Goal: Use online tool/utility: Utilize a website feature to perform a specific function

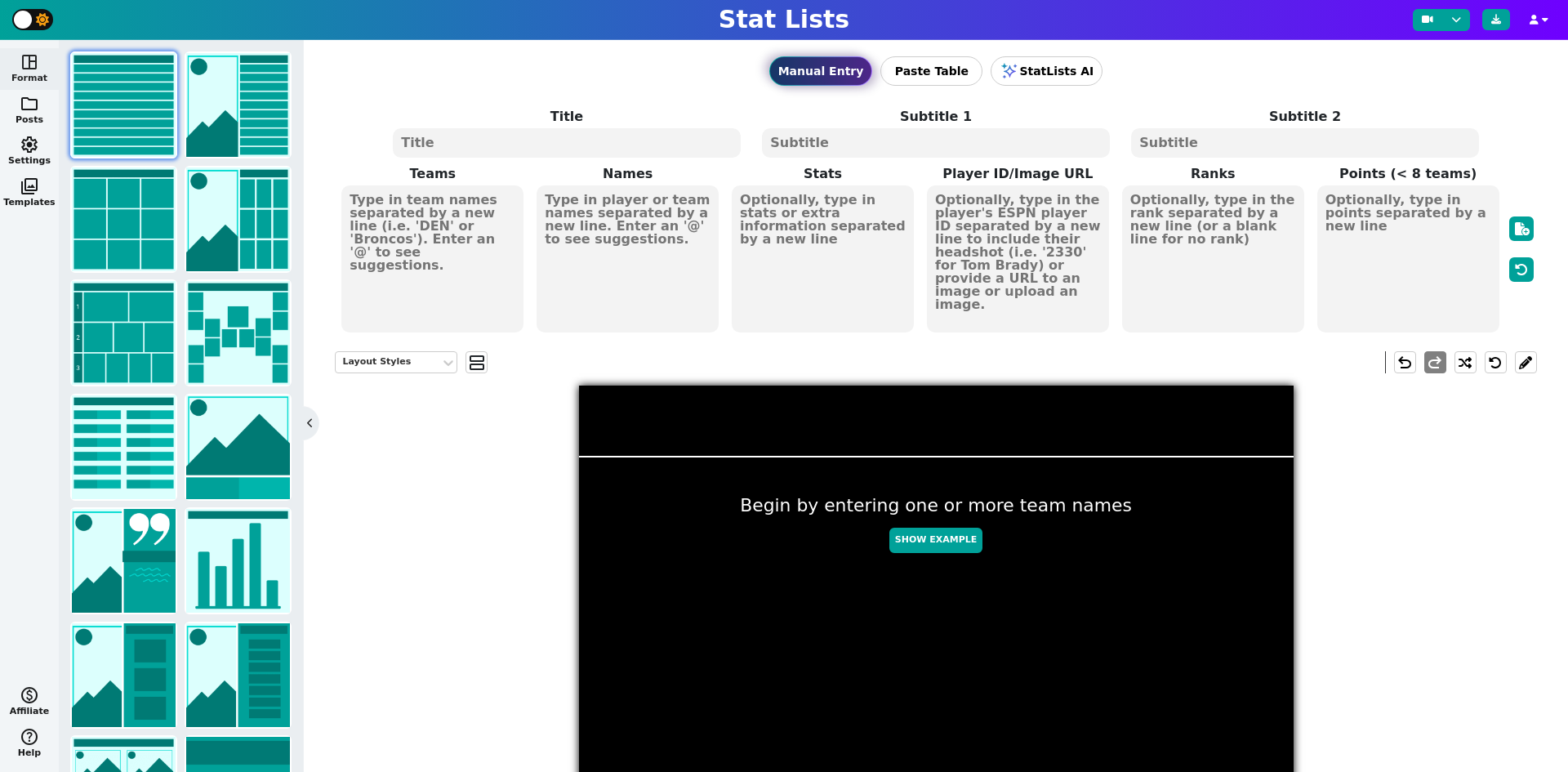
click at [602, 209] on textarea at bounding box center [628, 258] width 182 height 147
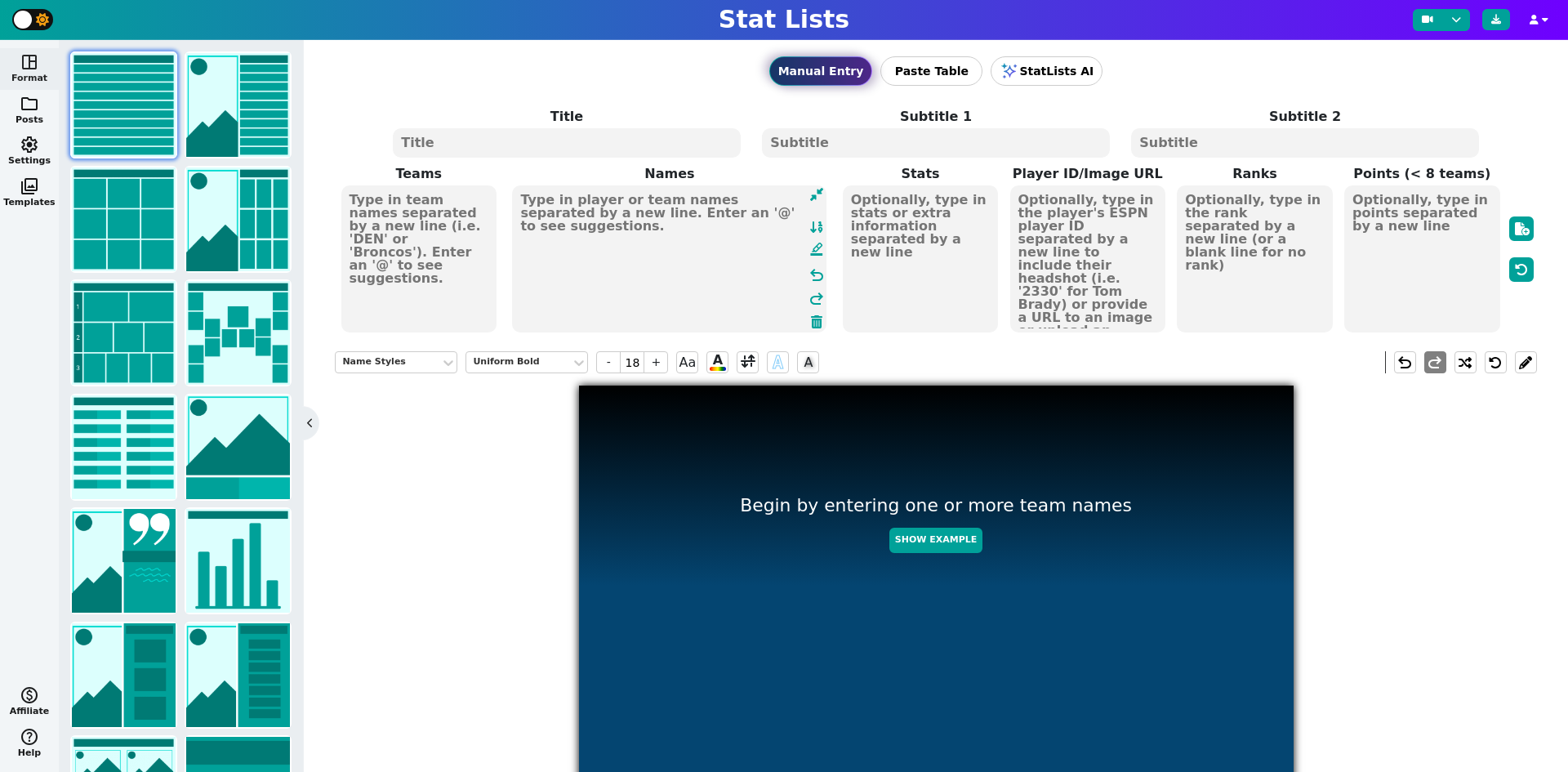
paste textarea "Brock Bowers Trey McBride George Kittle David Njoku Sam Laporta Mark Andrews T.…"
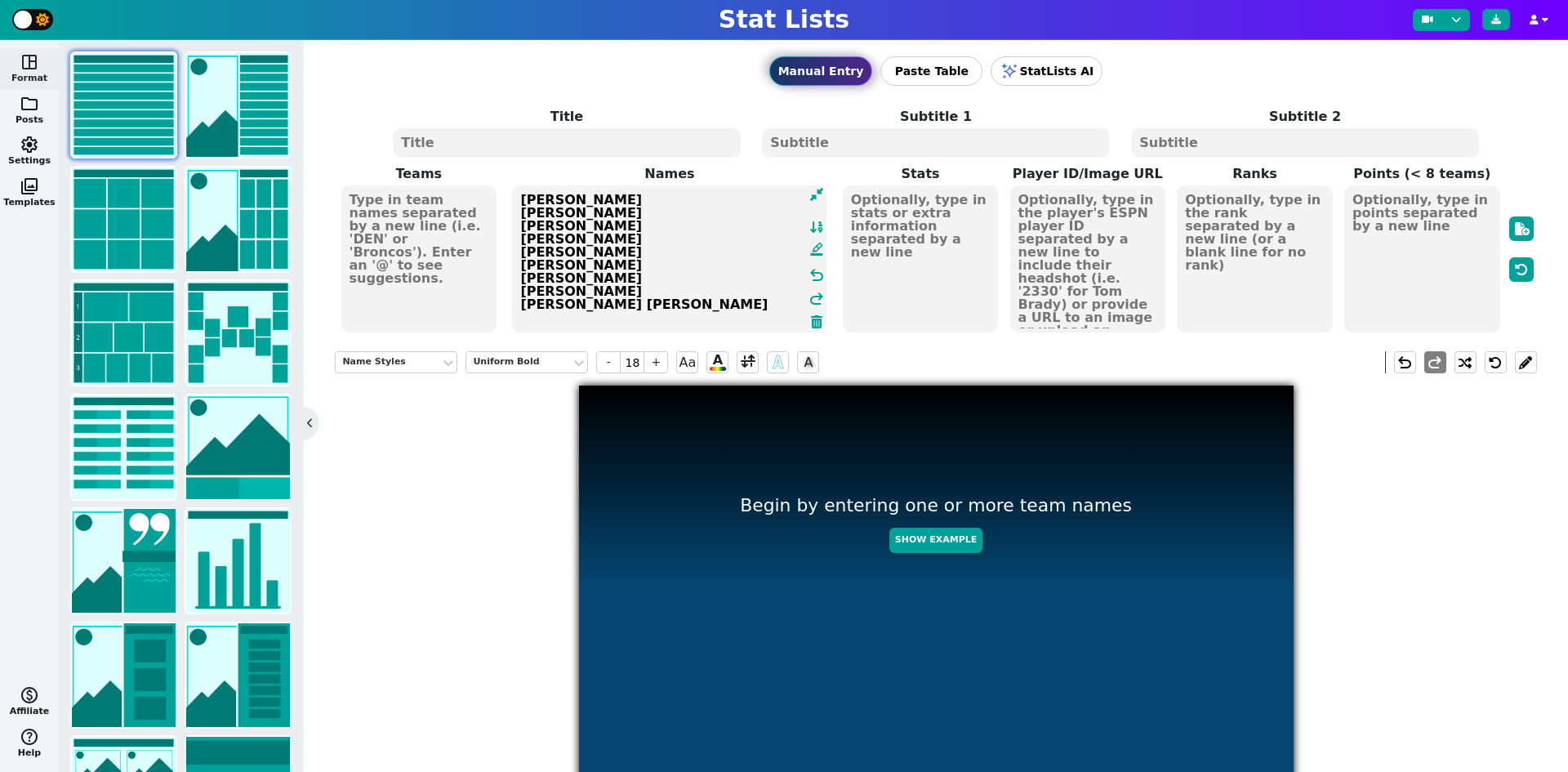
type textarea "Brock Bowers Trey McBride George Kittle David Njoku Sam Laporta Mark Andrews T.…"
click at [1240, 225] on textarea at bounding box center [1254, 258] width 156 height 147
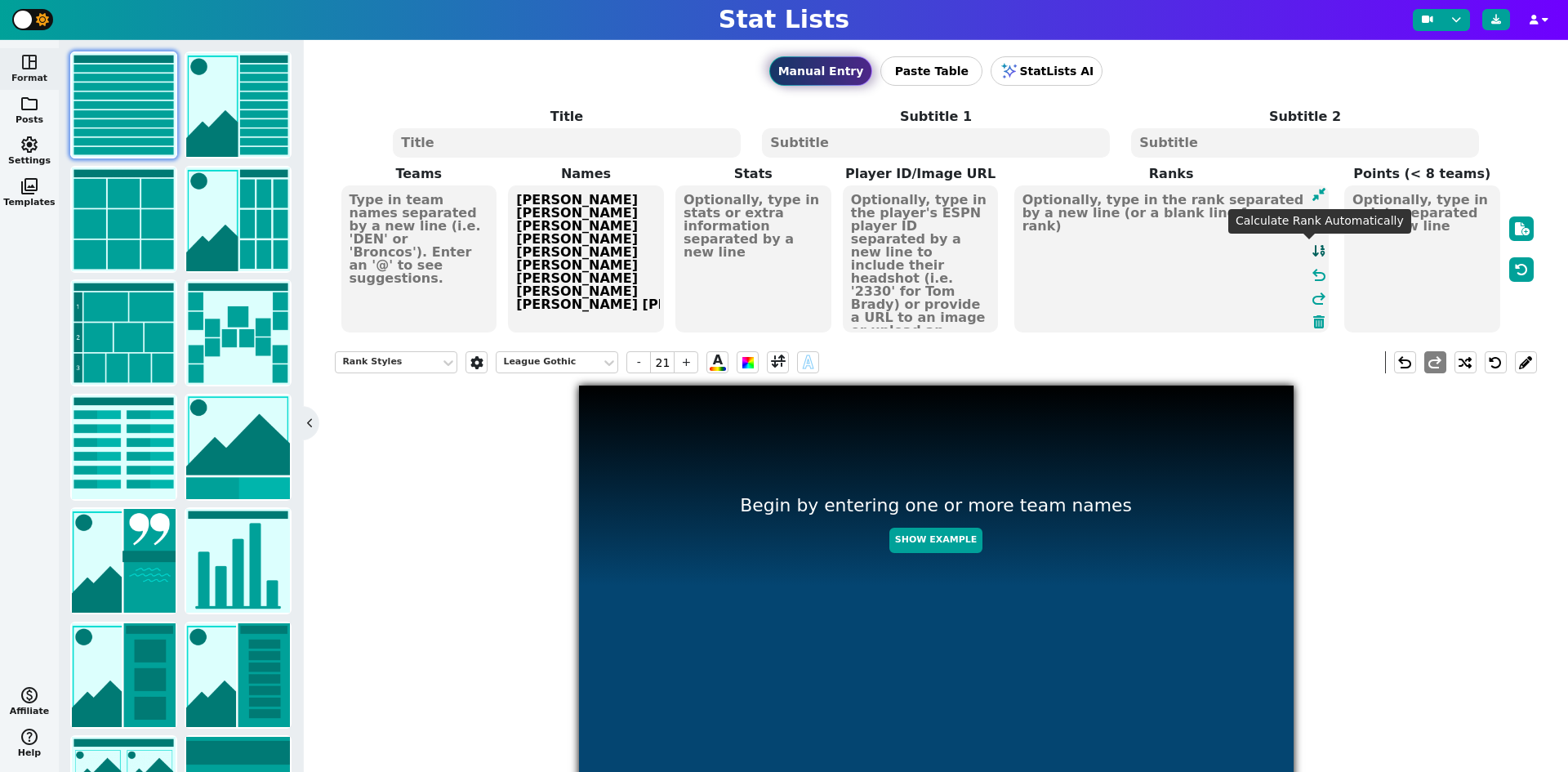
click at [1312, 257] on icon at bounding box center [1318, 250] width 15 height 13
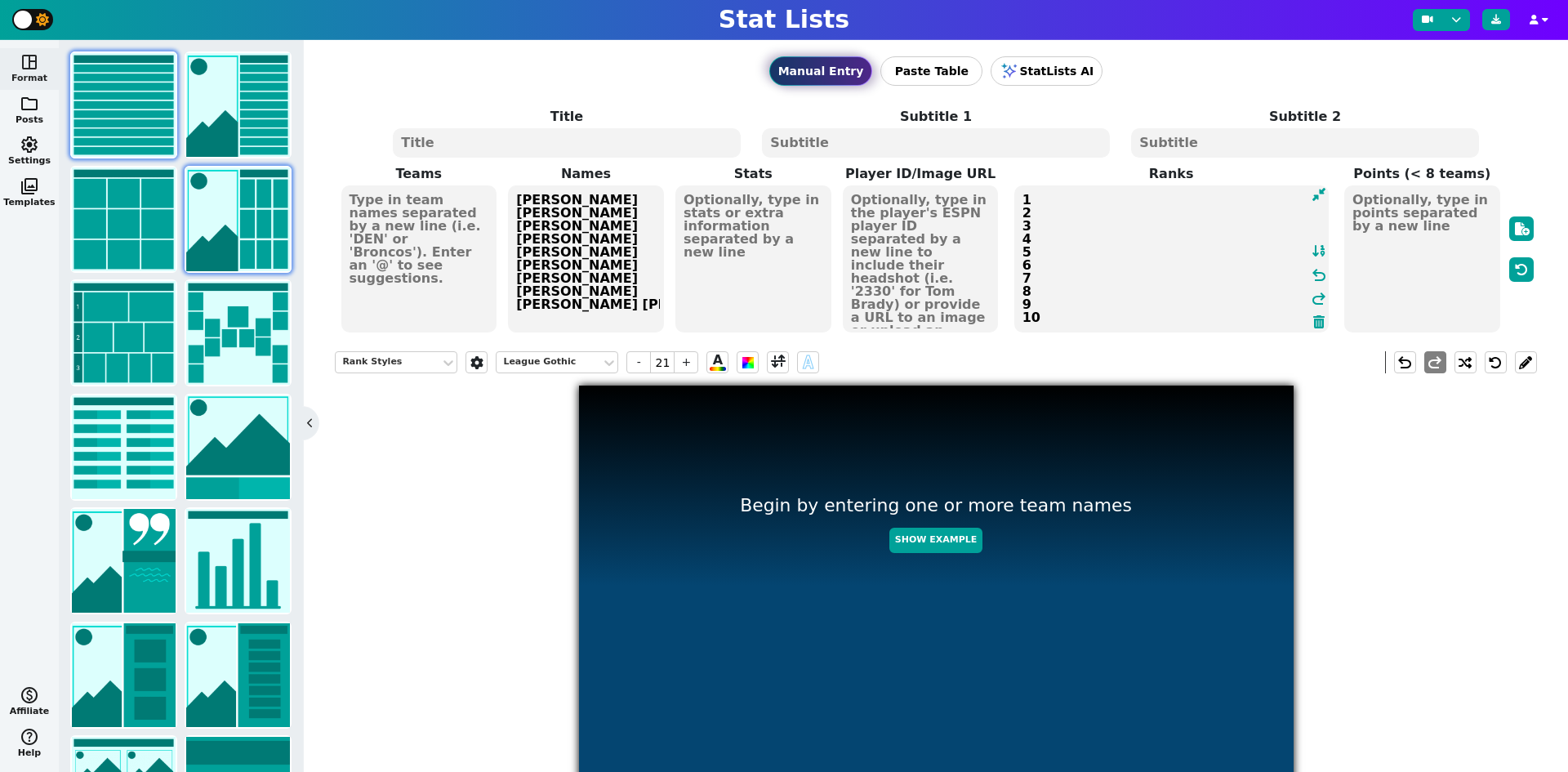
drag, startPoint x: 778, startPoint y: 225, endPoint x: 239, endPoint y: 188, distance: 540.3
click at [776, 225] on textarea at bounding box center [753, 258] width 156 height 147
type input "18"
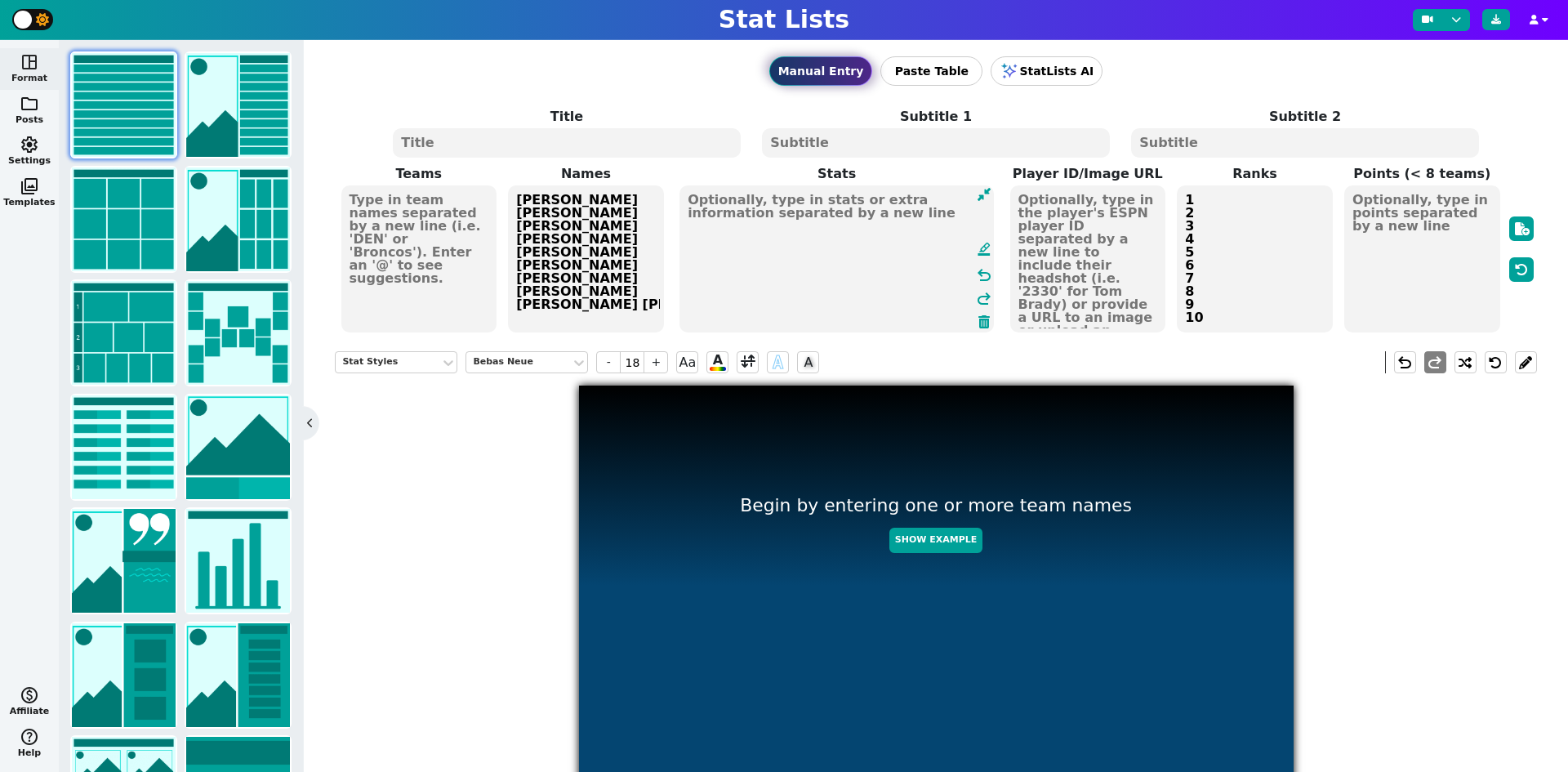
click at [781, 219] on textarea at bounding box center [837, 258] width 315 height 147
paste textarea "315.0 255.0 237.2 221.0 213.5 192.8 188.0 184.0 175.0 171.0"
type textarea "315.0 255.0 237.2 221.0 213.5 192.8 188.0 184.0 175.0 171.0"
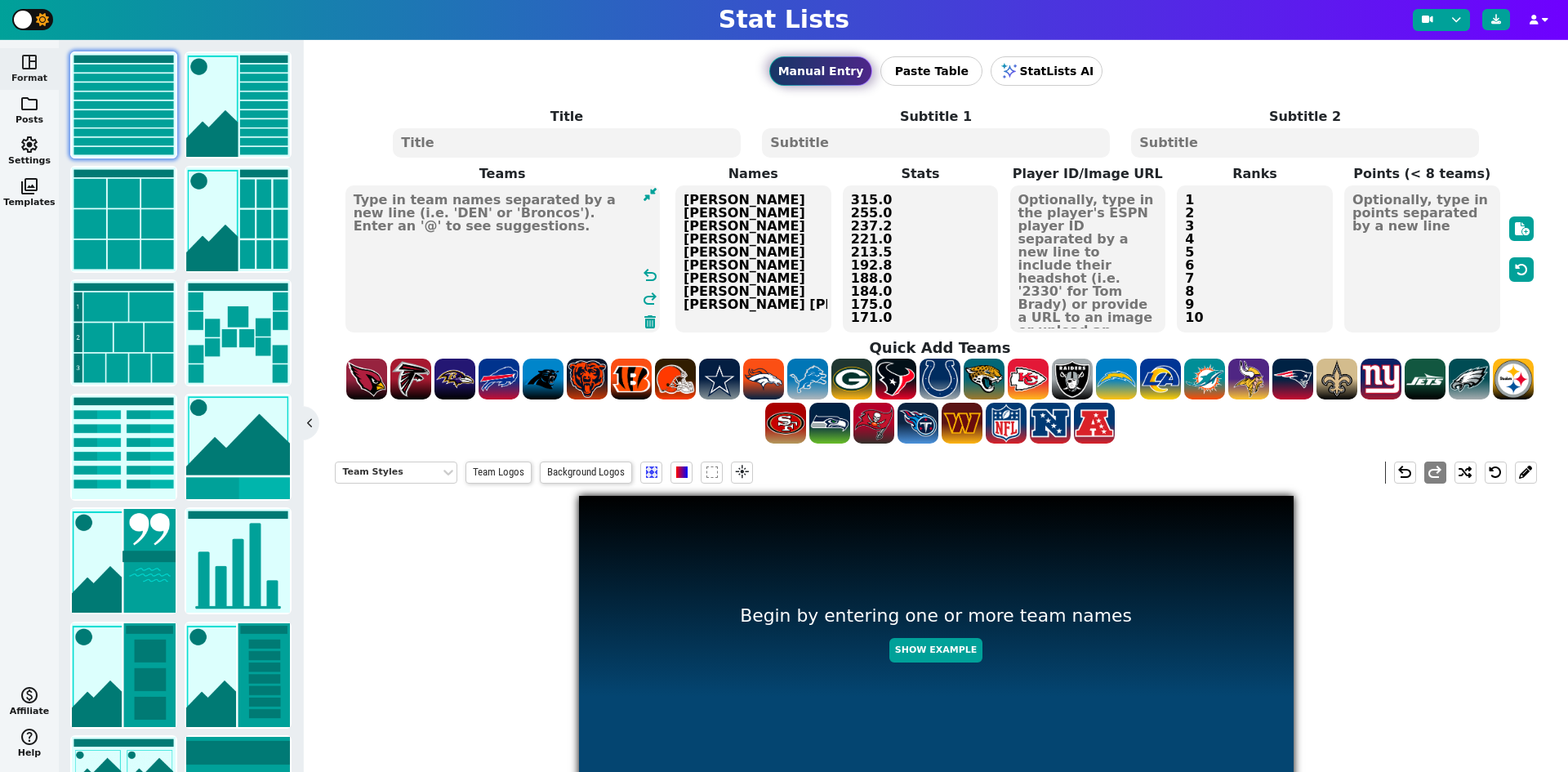
click at [402, 214] on textarea at bounding box center [503, 258] width 315 height 147
paste textarea "LVR ARI SF CLE DET BAL MIN JAX PHI CHI"
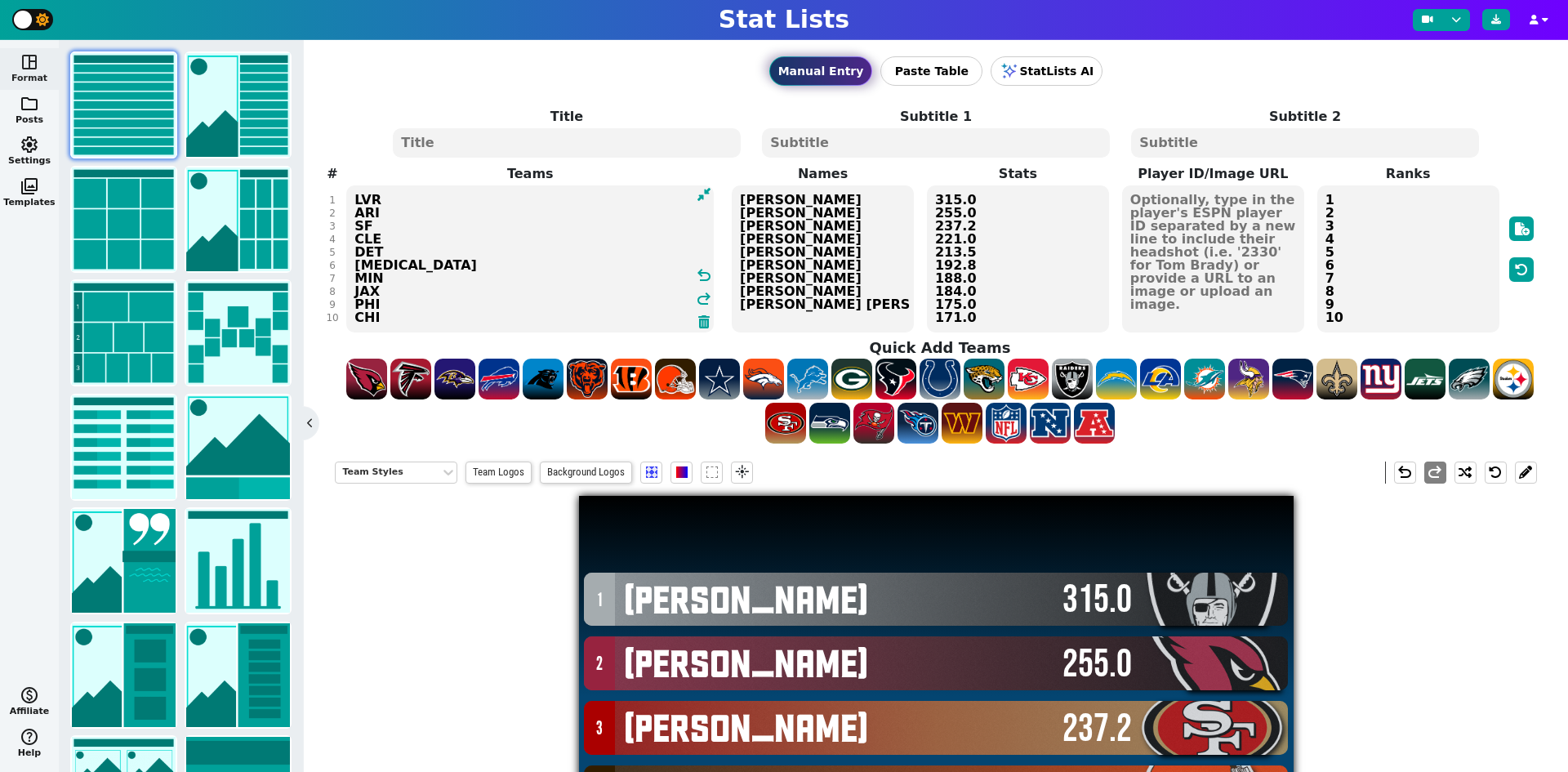
click at [1036, 235] on textarea "315.0 255.0 237.2 221.0 213.5 192.8 188.0 184.0 175.0 171.0" at bounding box center [1017, 258] width 182 height 147
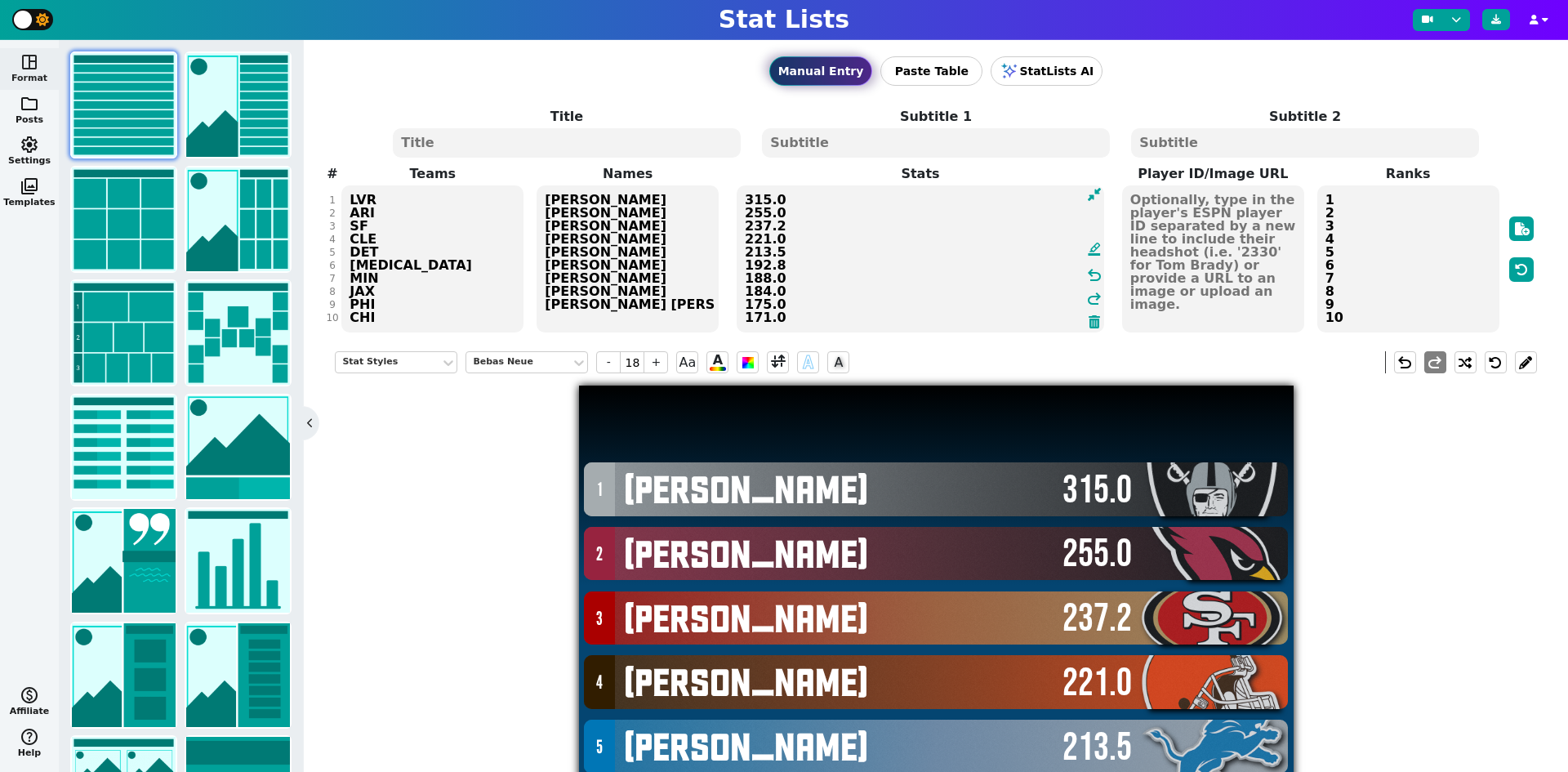
click at [1191, 212] on textarea at bounding box center [1213, 258] width 182 height 147
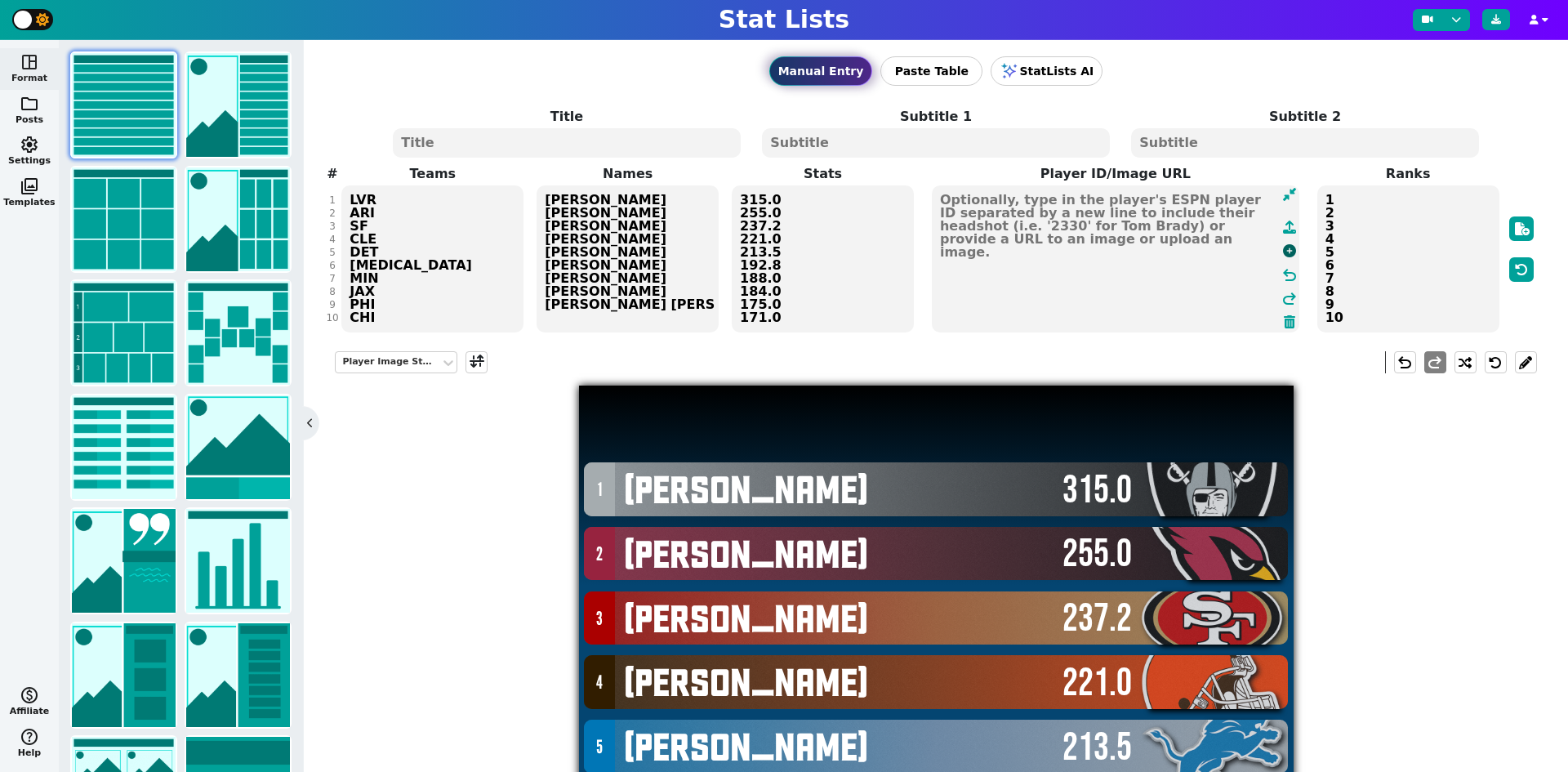
click at [1283, 251] on icon at bounding box center [1289, 250] width 13 height 13
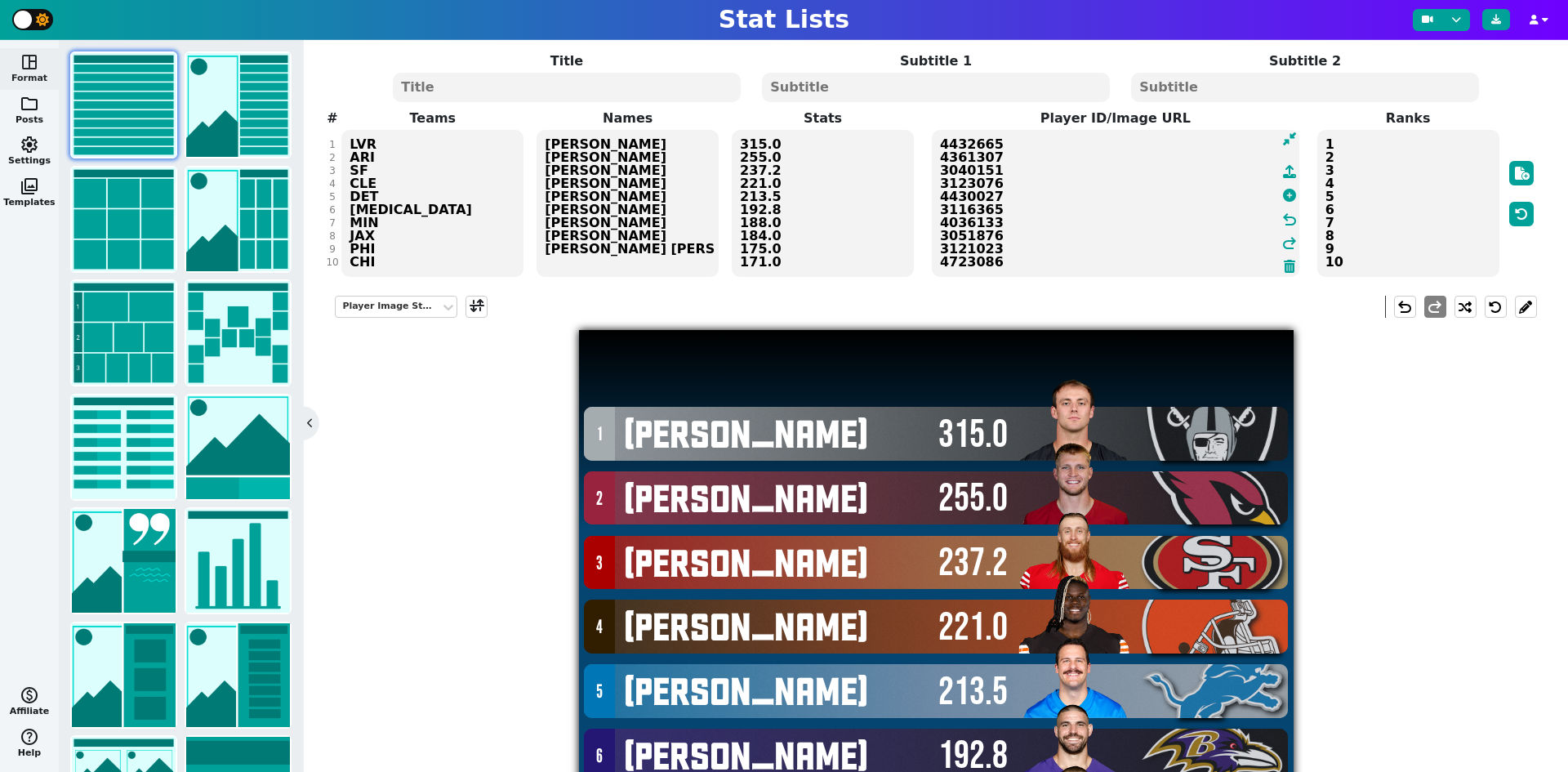
scroll to position [112, 0]
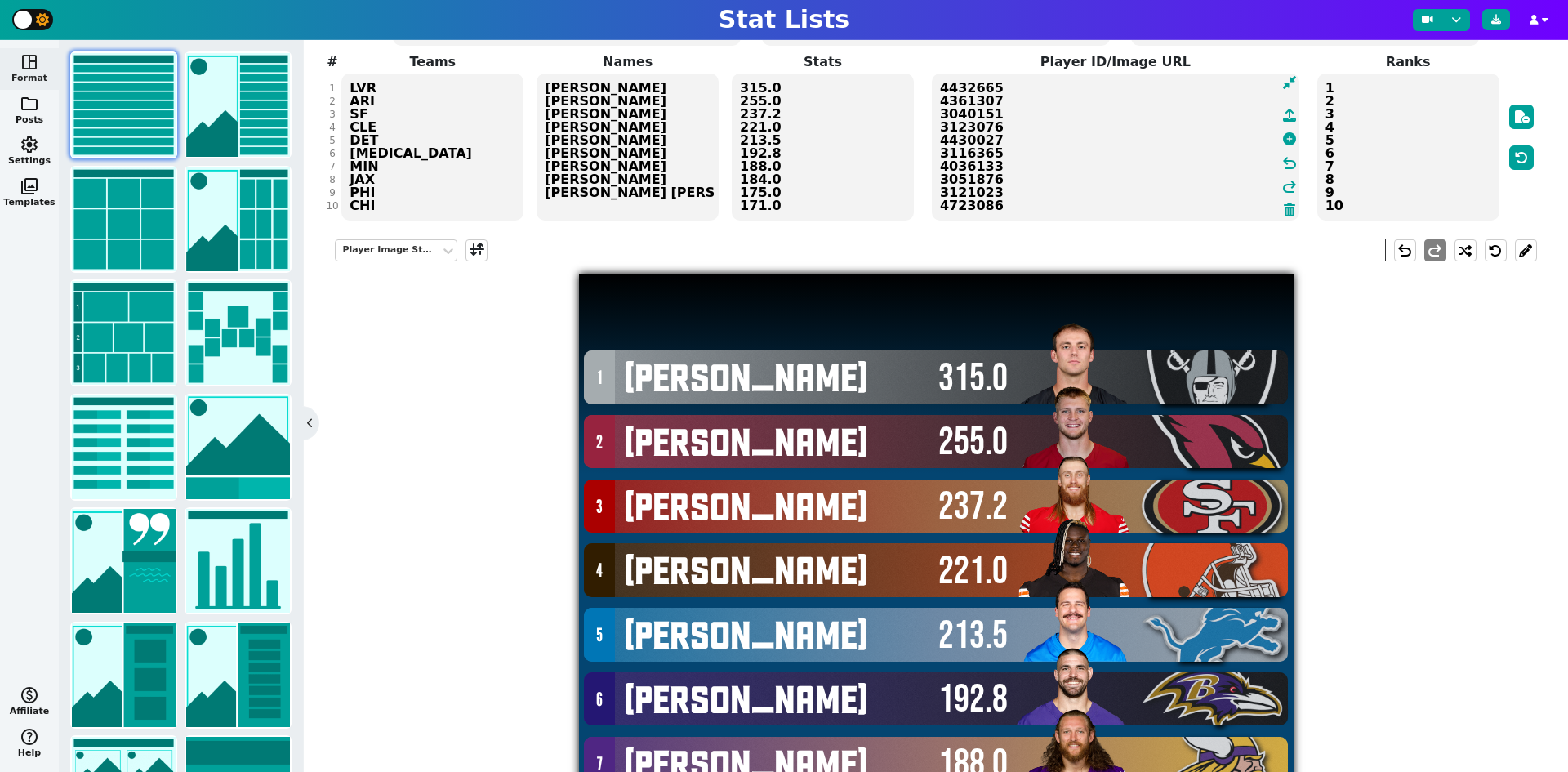
click at [377, 182] on textarea "LVR ARI SF CLE DET BAL MIN JAX PHI CHI" at bounding box center [432, 147] width 182 height 147
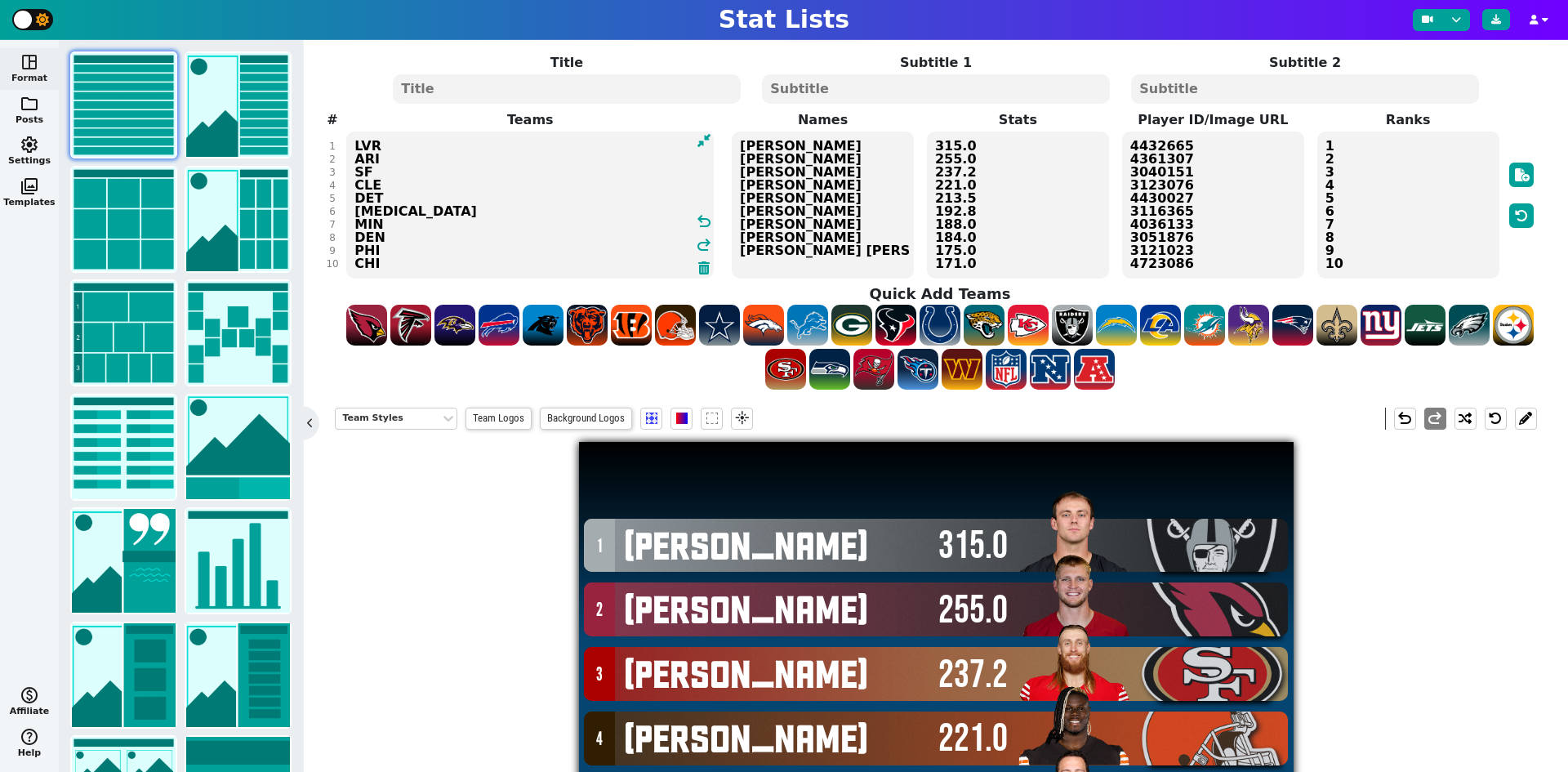
scroll to position [0, 0]
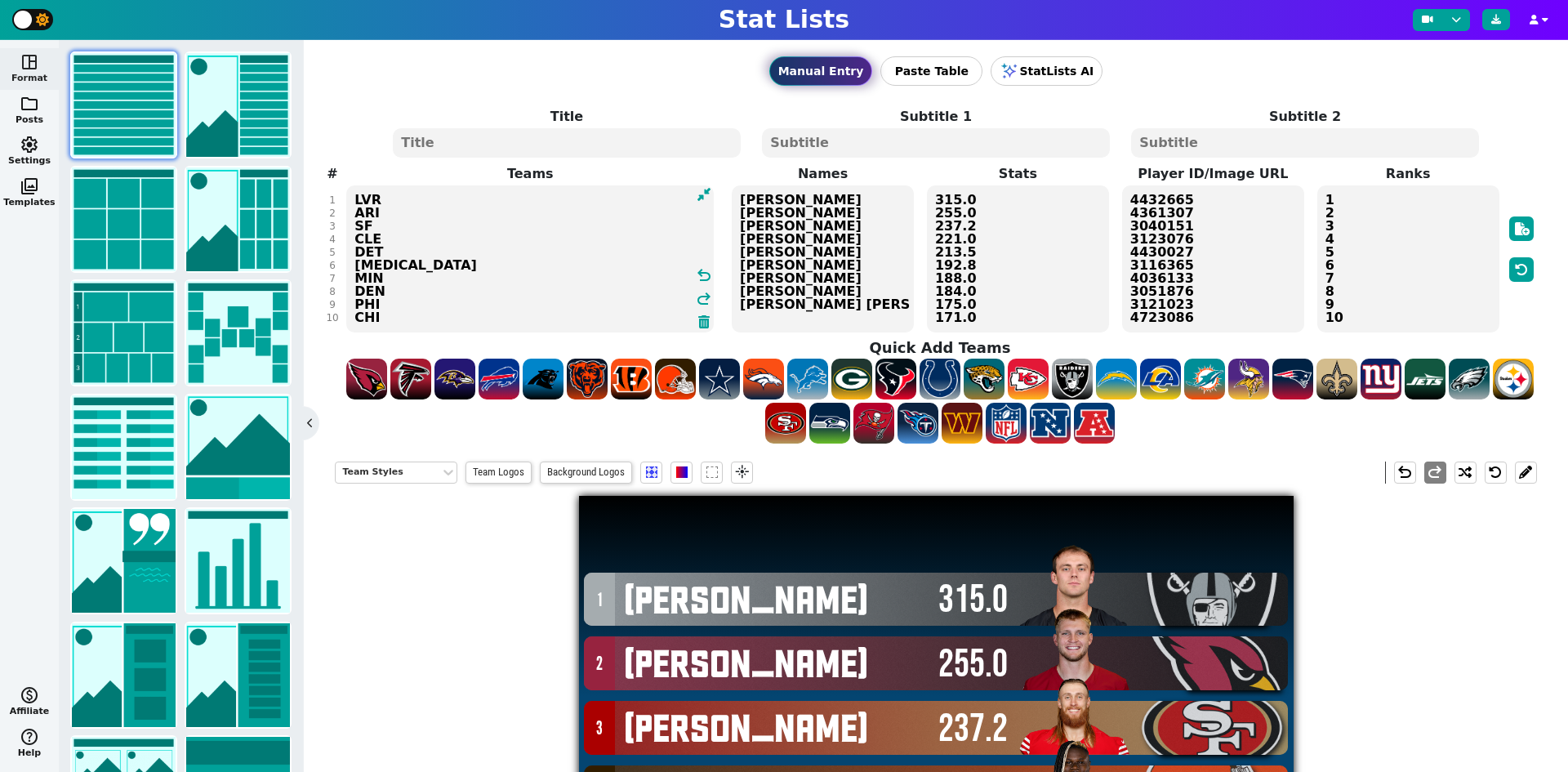
type textarea "LVR ARI SF CLE DET BAL MIN DEN PHI CHI"
click at [666, 146] on textarea at bounding box center [566, 143] width 347 height 29
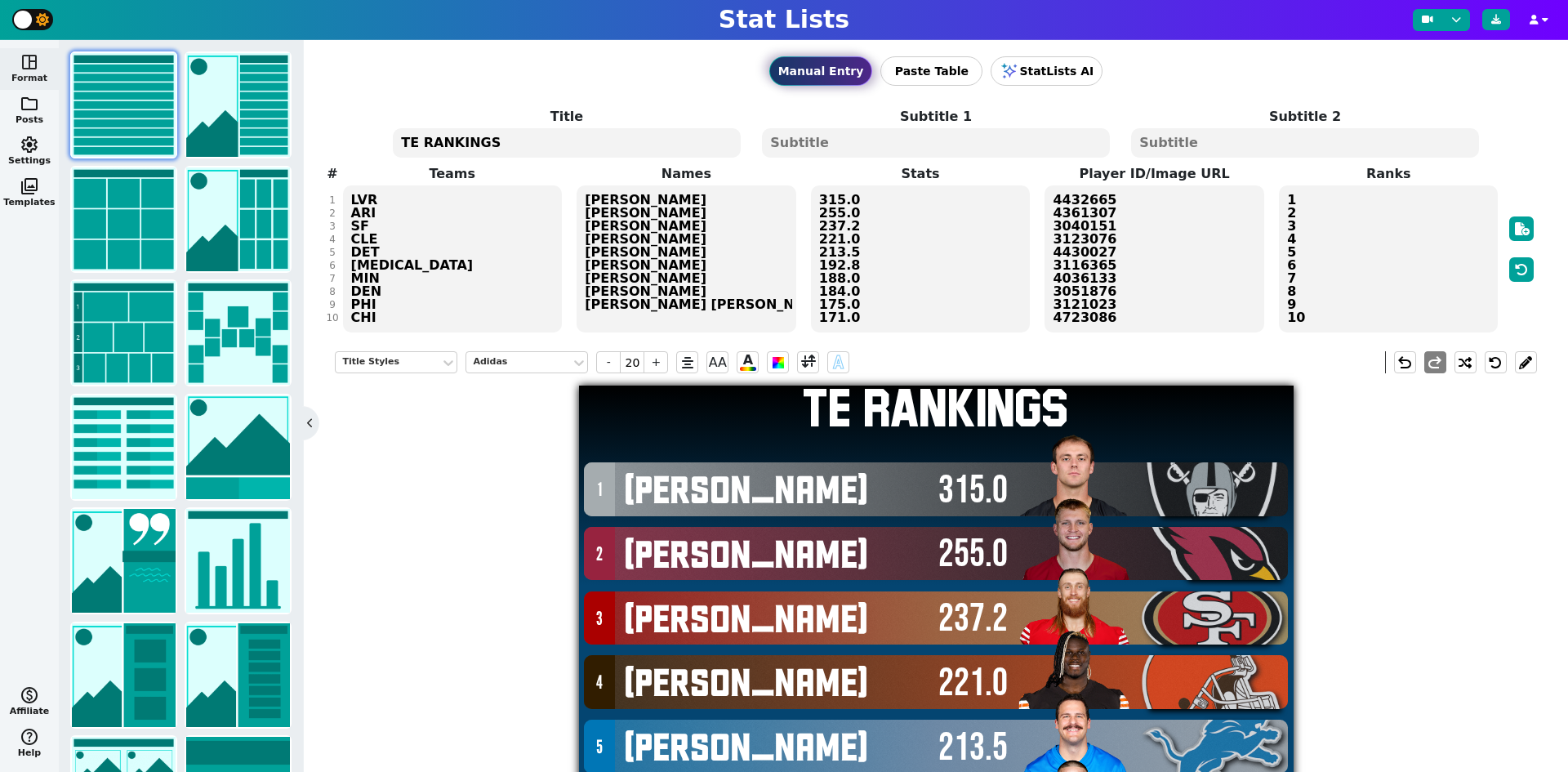
type textarea "TE RANKINGS"
click at [817, 147] on textarea at bounding box center [935, 143] width 347 height 29
type input "10"
type textarea "ppr"
click at [1500, 22] on icon at bounding box center [1495, 19] width 10 height 10
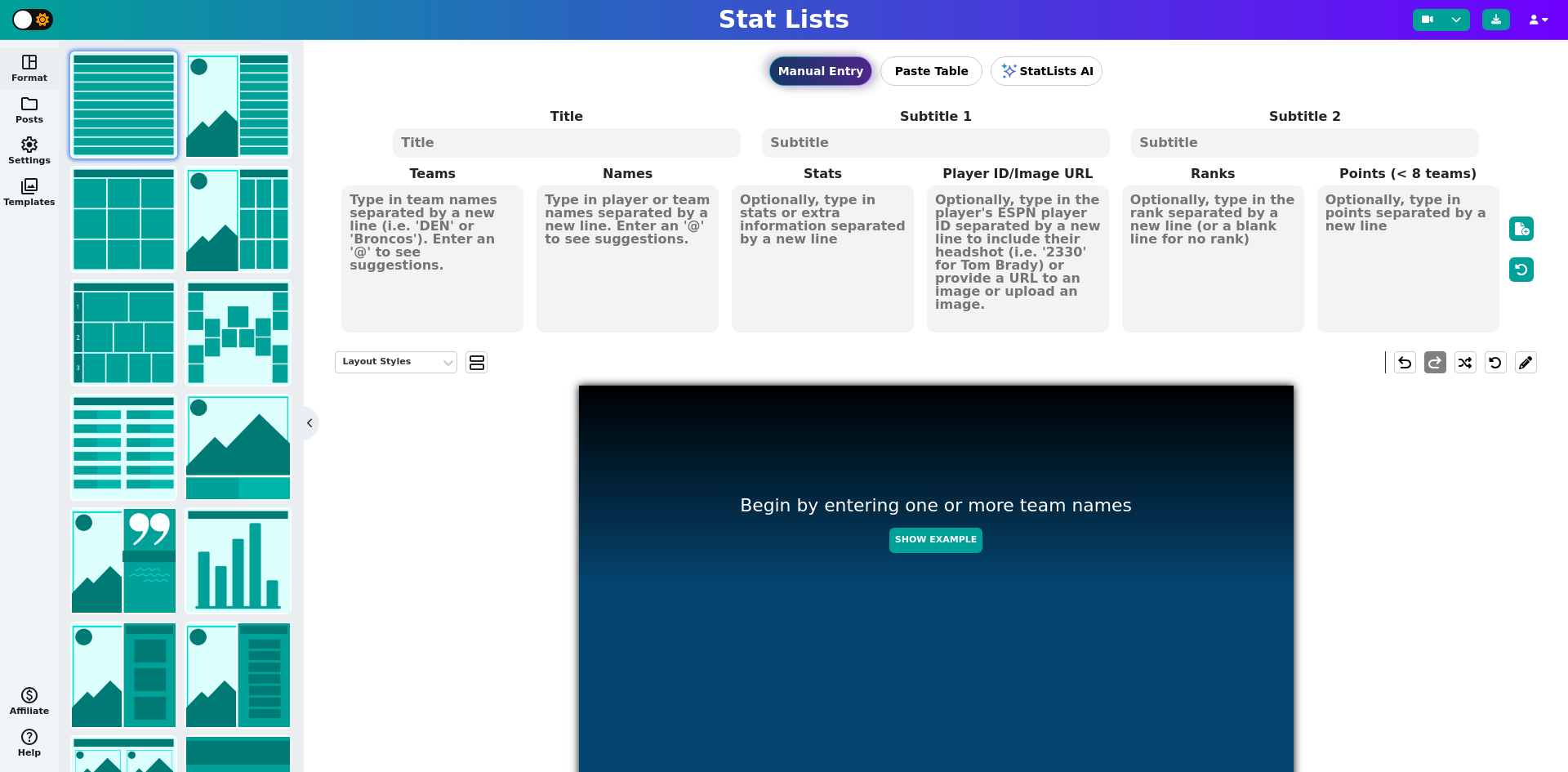
click at [614, 202] on textarea at bounding box center [628, 258] width 182 height 147
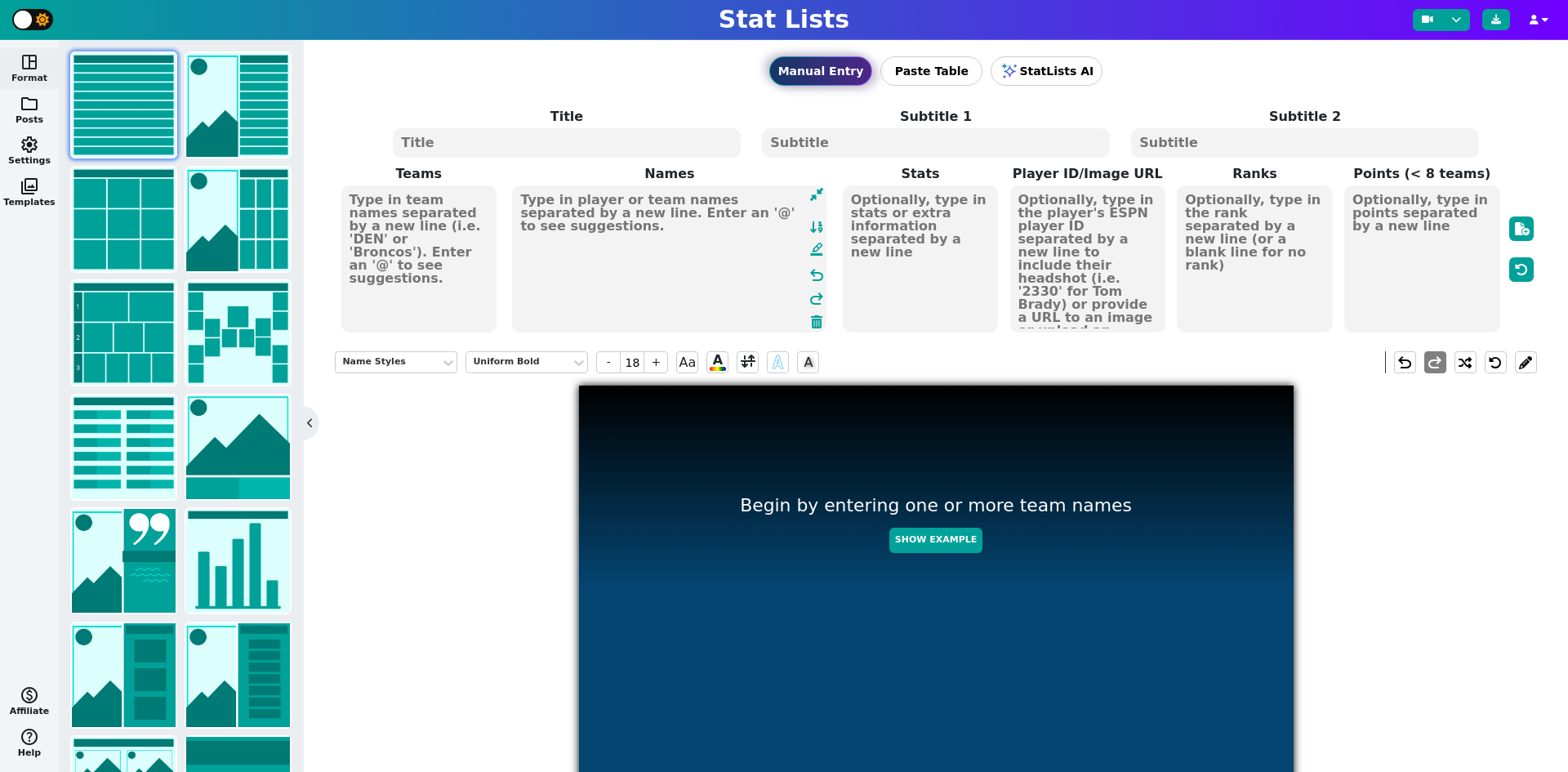
paste textarea "Ja'[PERSON_NAME] [PERSON_NAME] [PERSON_NAME] [PERSON_NAME] [PERSON_NAME] London…"
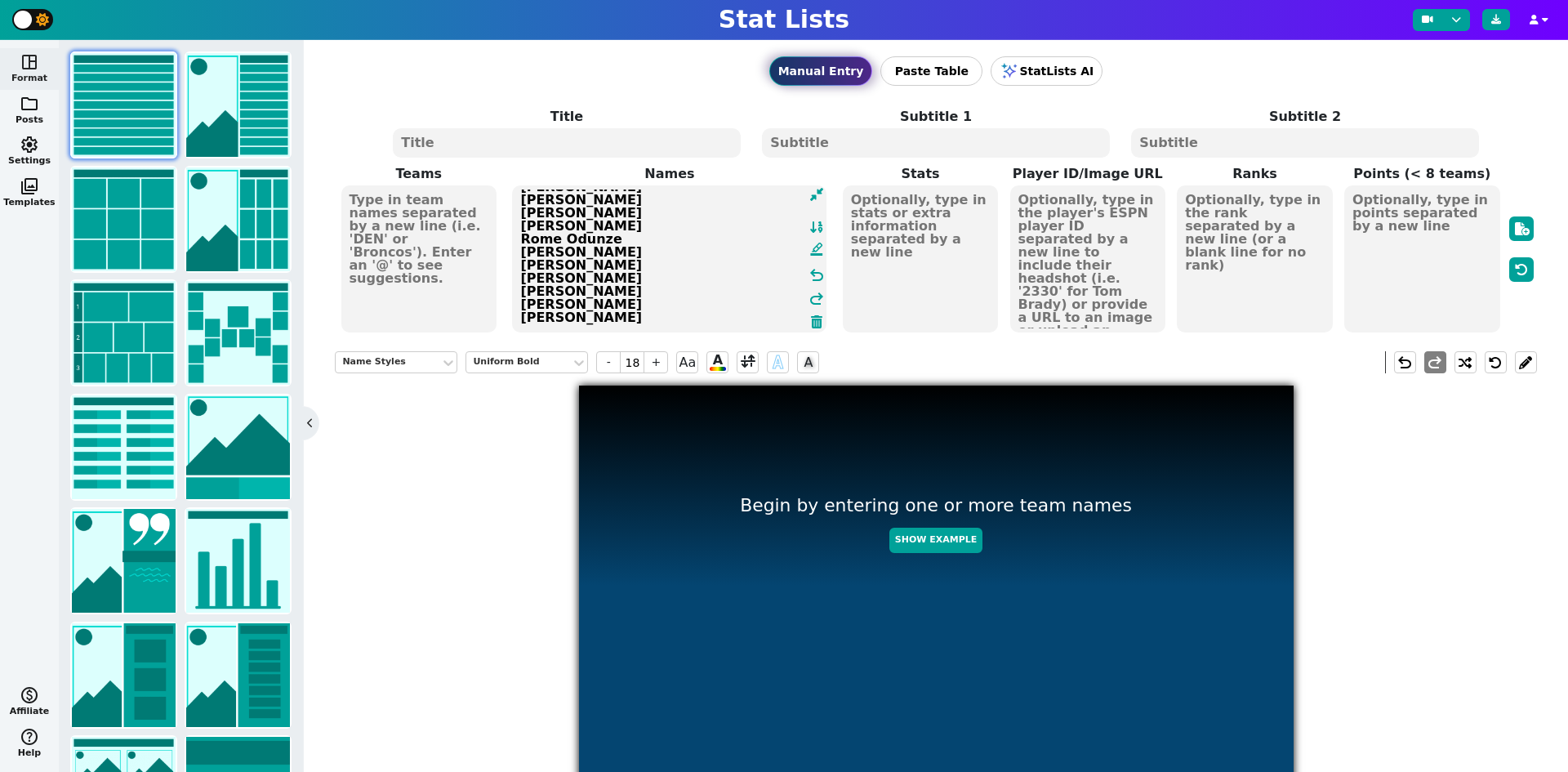
scroll to position [523, 0]
type textarea "Ja'[PERSON_NAME] [PERSON_NAME] [PERSON_NAME] [PERSON_NAME] [PERSON_NAME] London…"
click at [1189, 208] on textarea at bounding box center [1254, 258] width 156 height 147
type input "21"
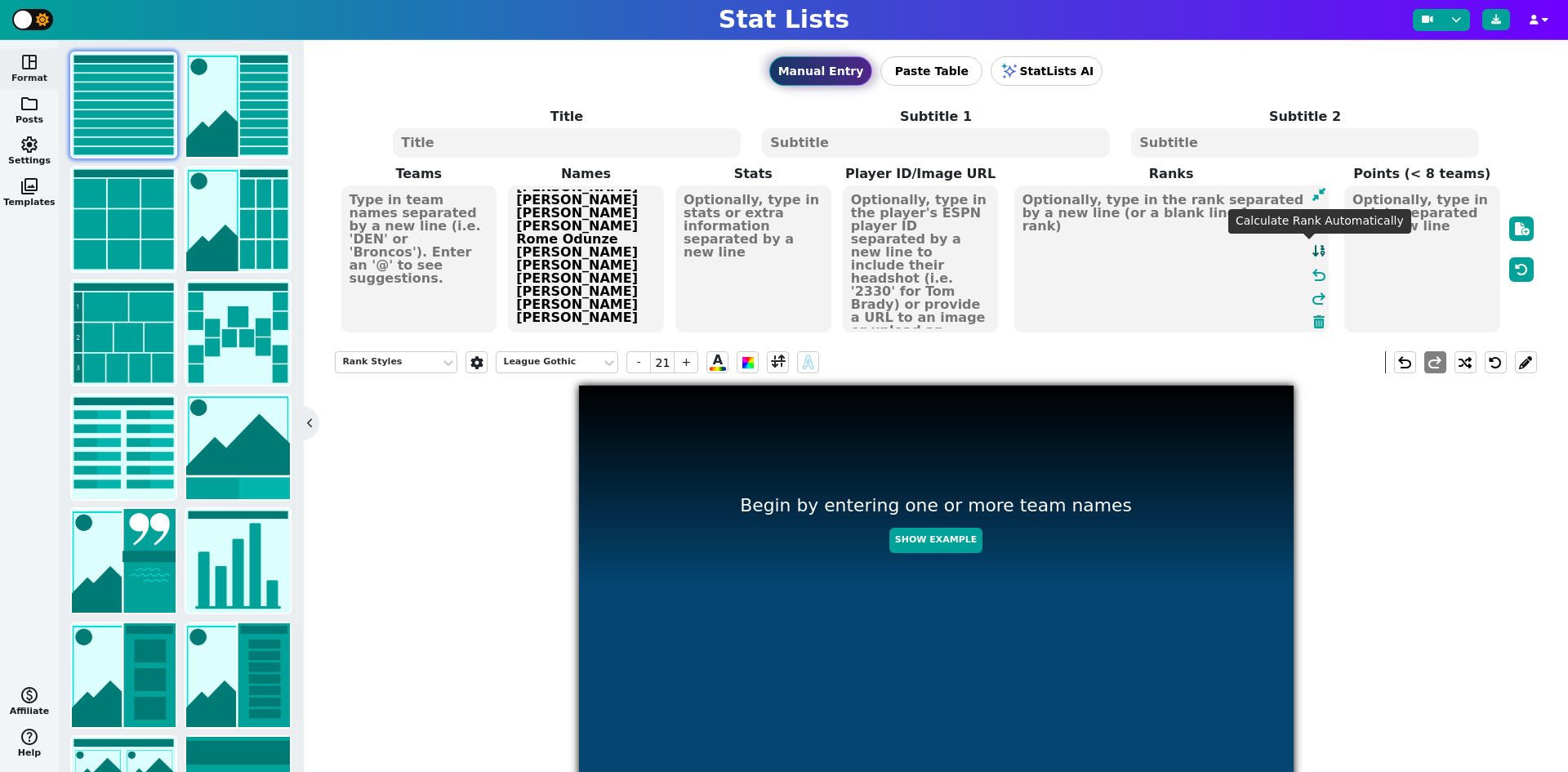
click at [1311, 252] on icon at bounding box center [1318, 250] width 15 height 13
type textarea "1 2 3 4 5 6 7 8 9 10 11 12 13 14 15 16 17 18 19 20 21 22 23 24 25 26 27 28 29 3…"
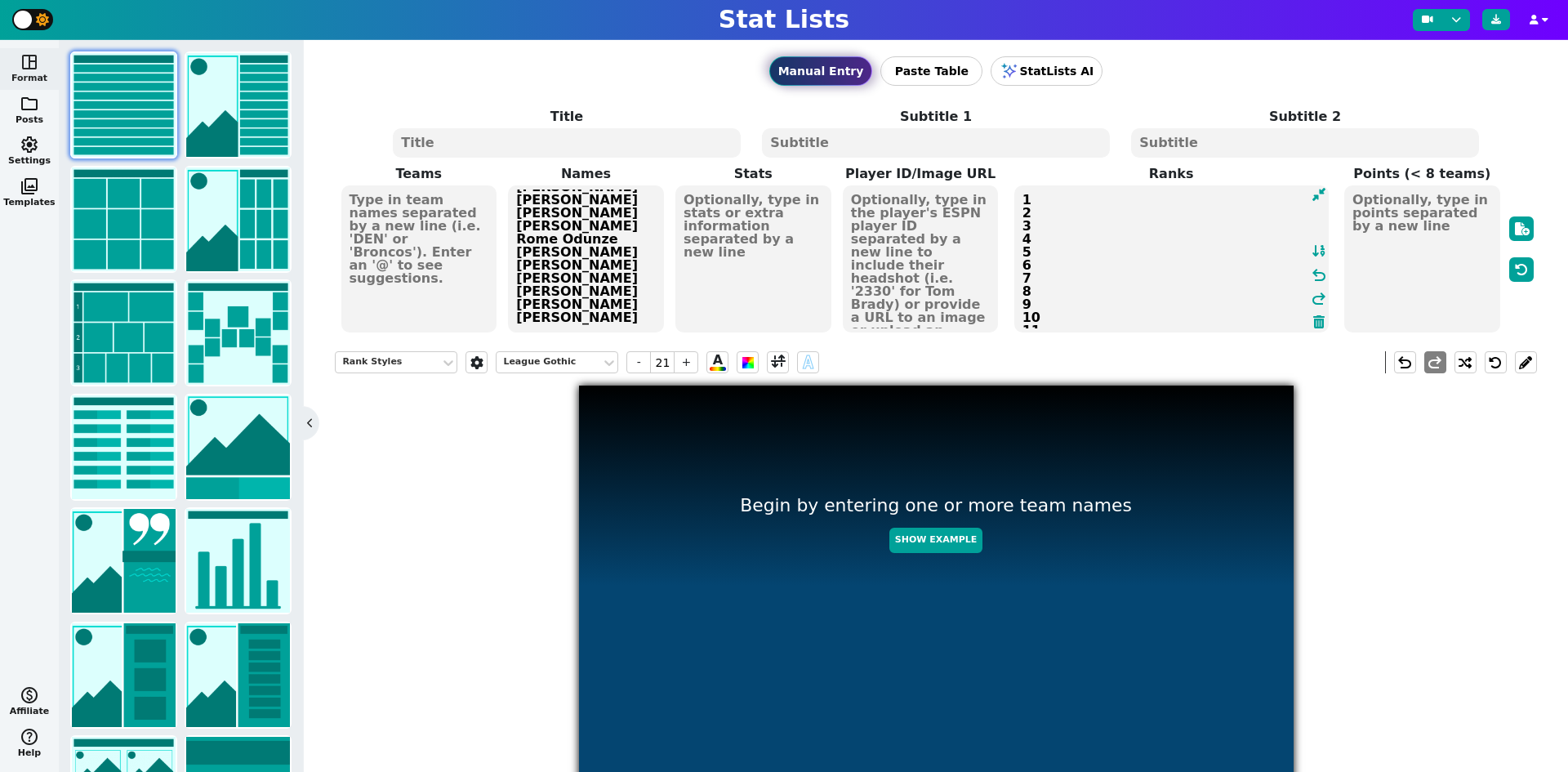
drag, startPoint x: 879, startPoint y: 204, endPoint x: 956, endPoint y: 210, distance: 77.2
click at [883, 205] on textarea at bounding box center [921, 258] width 156 height 147
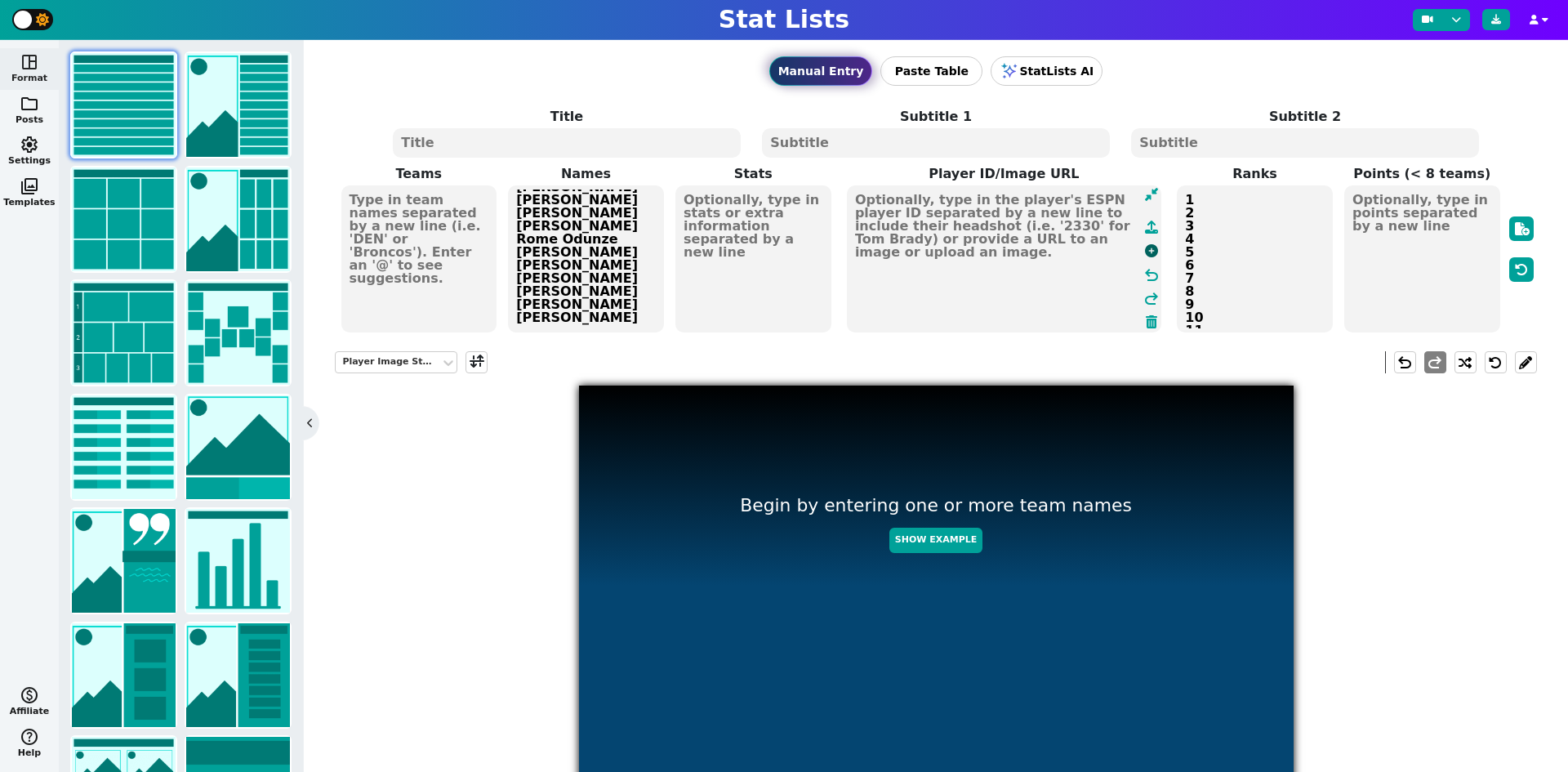
click at [1145, 246] on icon at bounding box center [1151, 250] width 13 height 13
type textarea "4362628 4241389 4262921 4432773 4426502 4426515 4374302 4258173 4432708 4595348…"
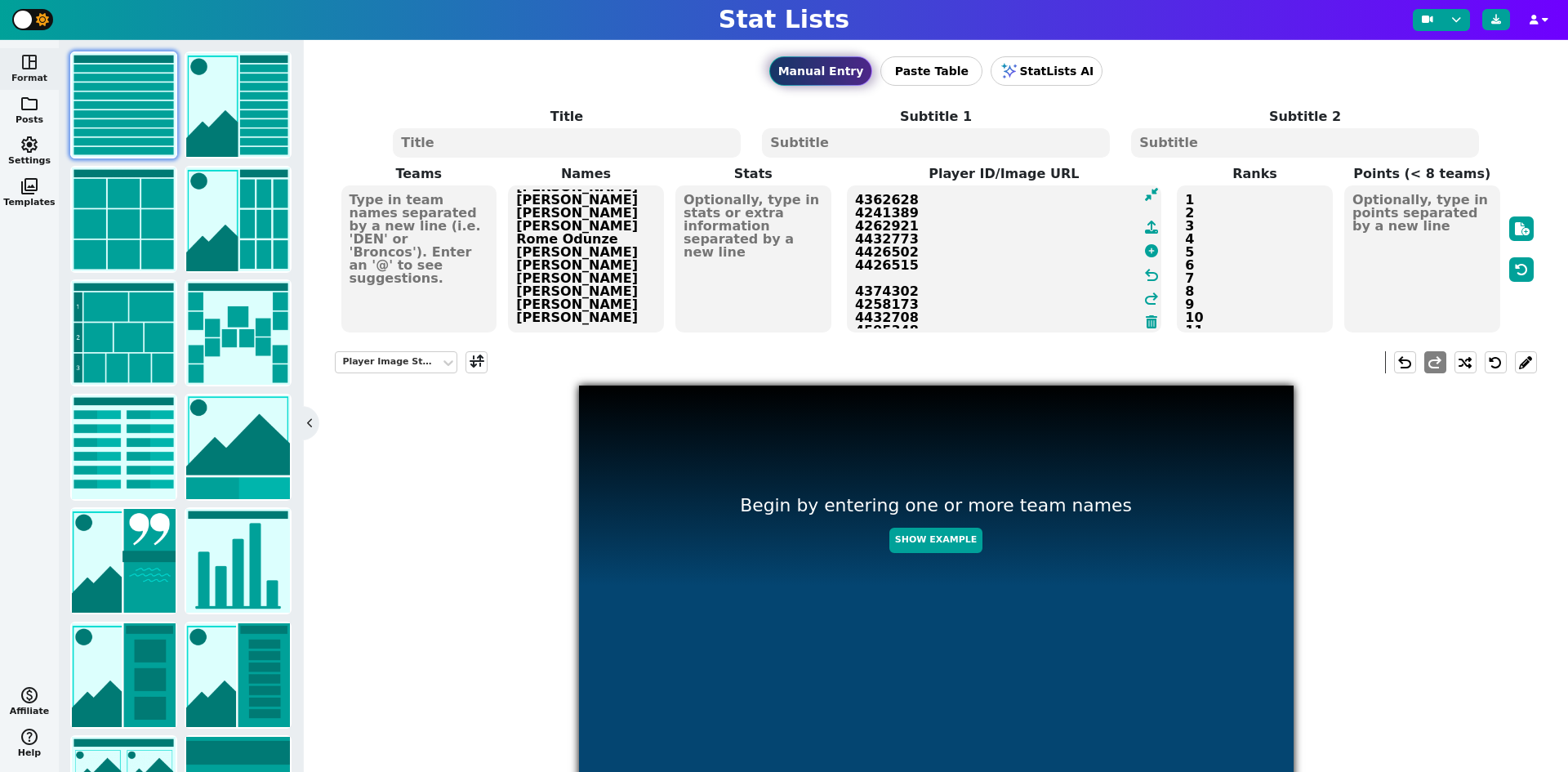
click at [704, 209] on textarea at bounding box center [753, 258] width 156 height 147
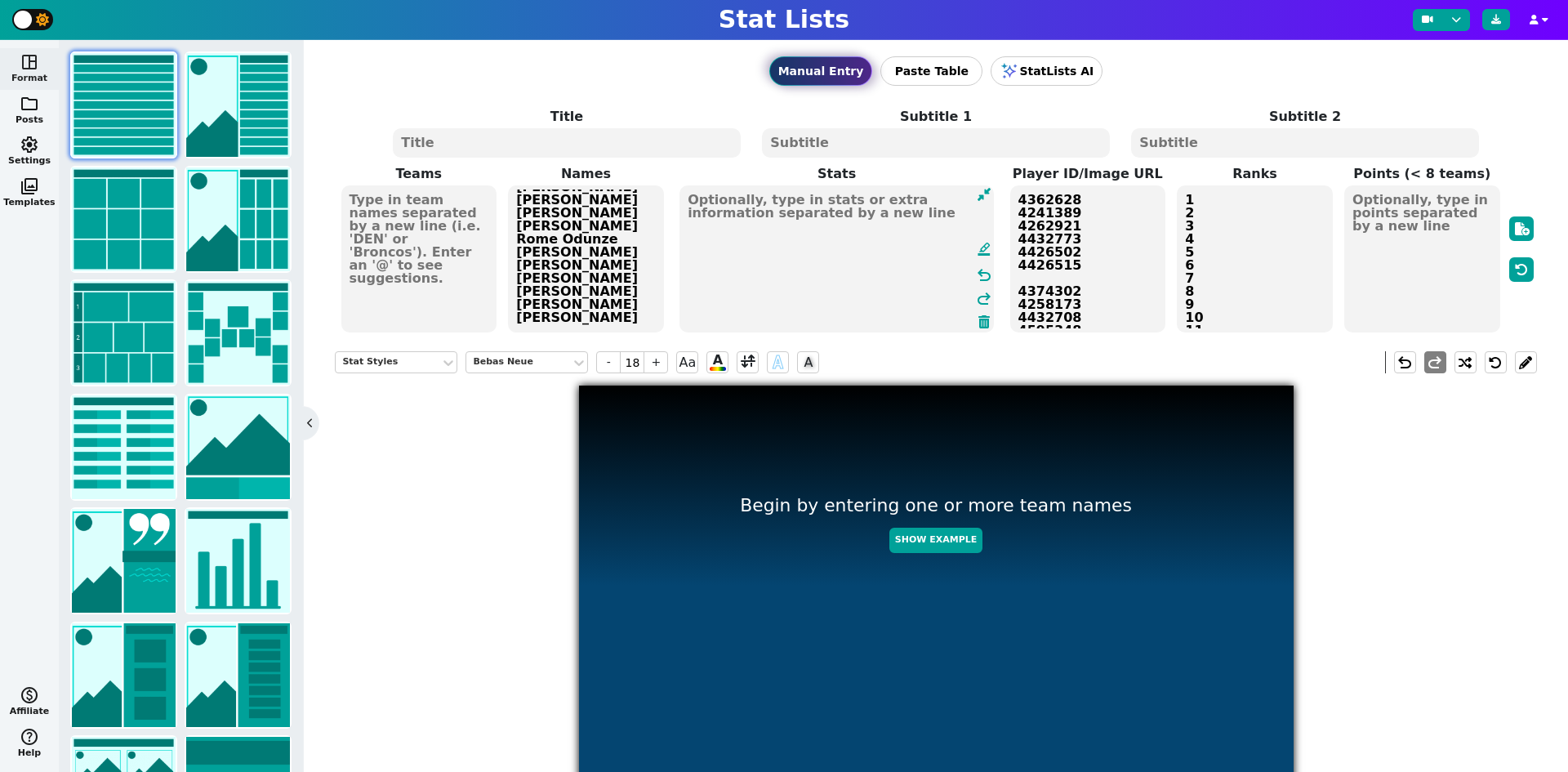
paste textarea "405.0 325.2 319.8 318.5 299.5 274.0 262.6 262.1 255.7 255.0 249.9 249.9 247.4 2…"
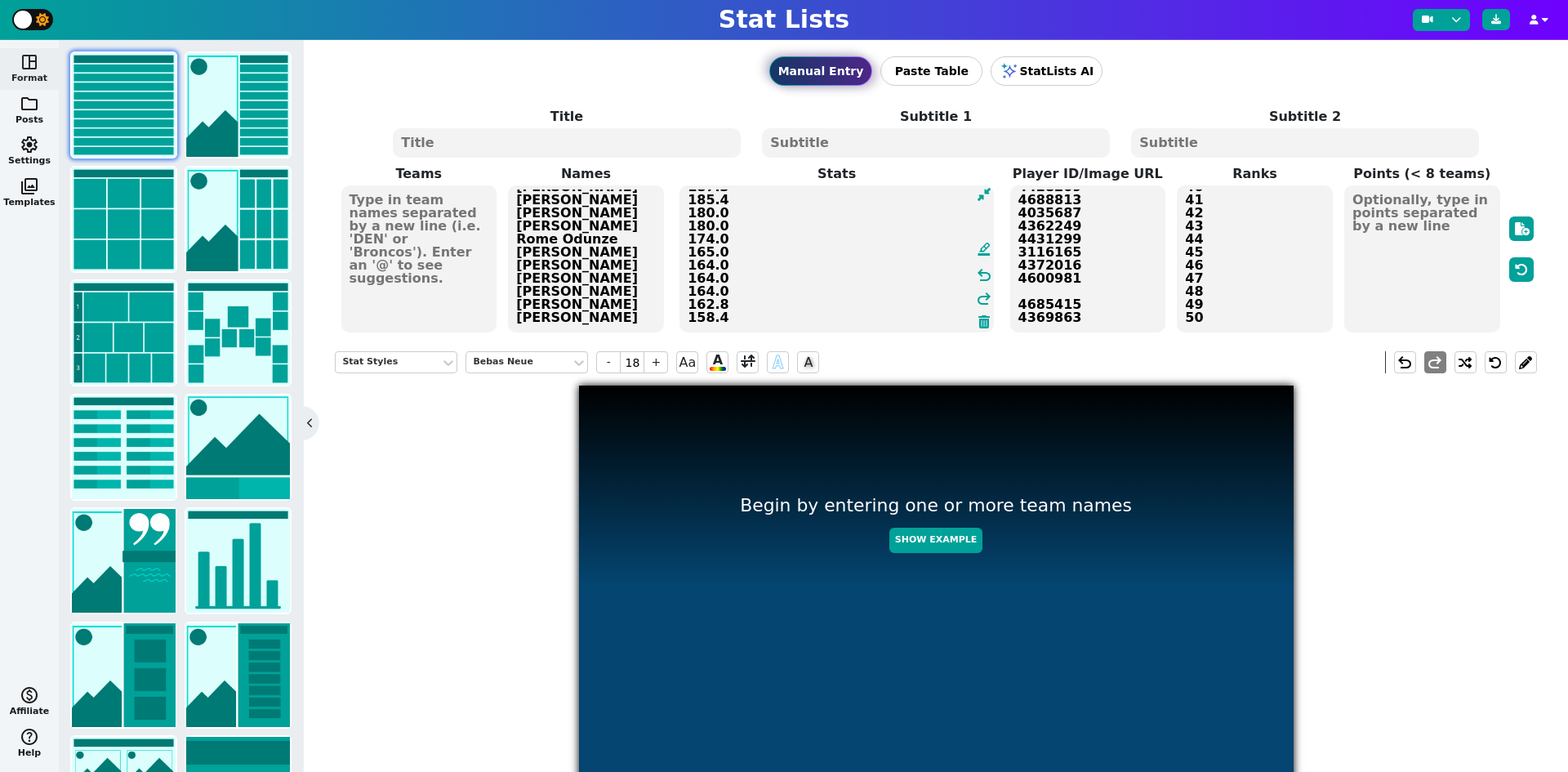
type textarea "405.0 325.2 319.8 318.5 299.5 274.0 262.6 262.1 255.7 255.0 249.9 249.9 247.4 2…"
click at [445, 219] on textarea at bounding box center [419, 258] width 156 height 147
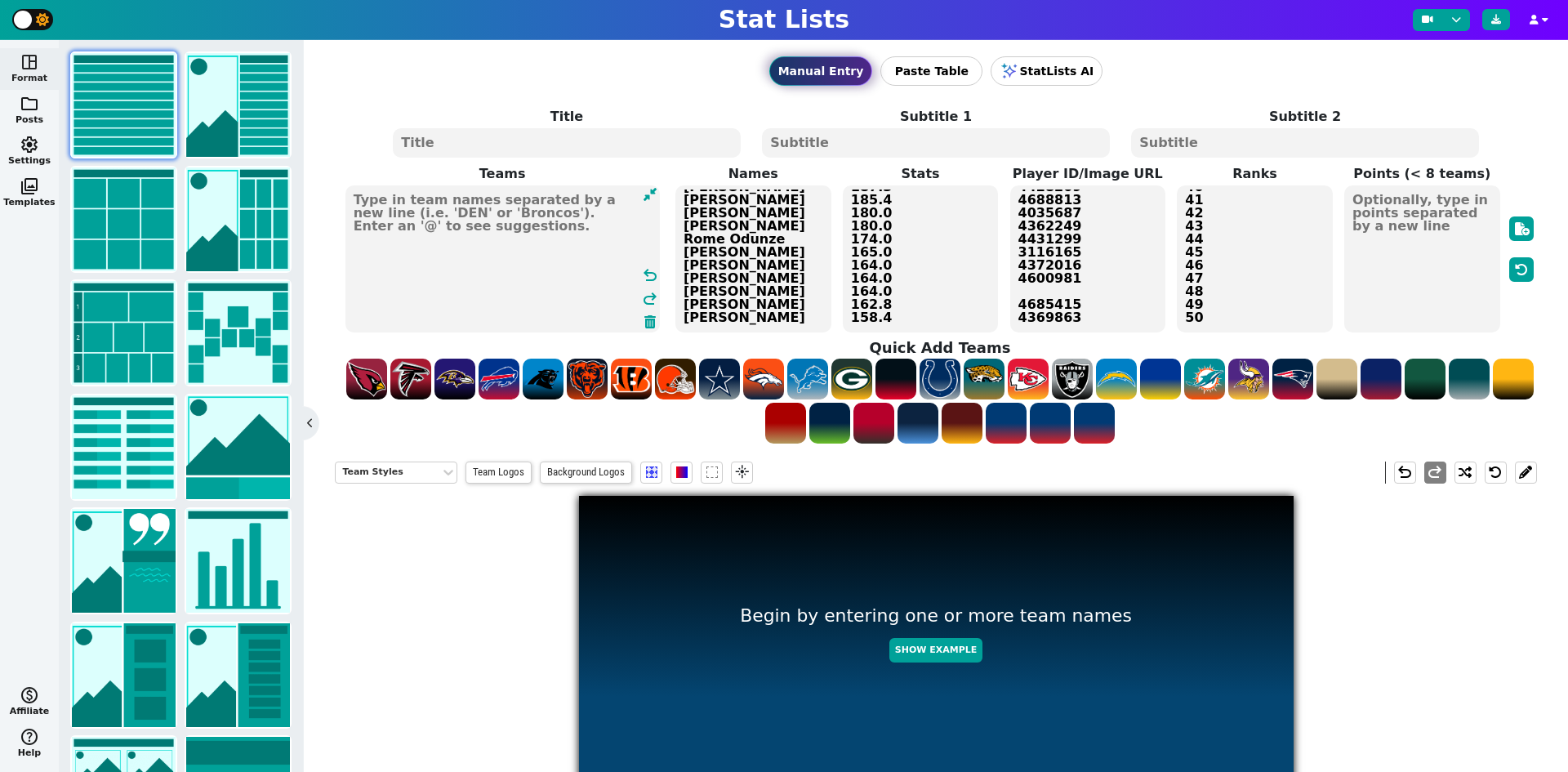
paste textarea "CIN DAL MIN JAX ATL LAR LAC DET [PERSON_NAME] NYG MIA CIN PHI TEN CHI SEA CLE L…"
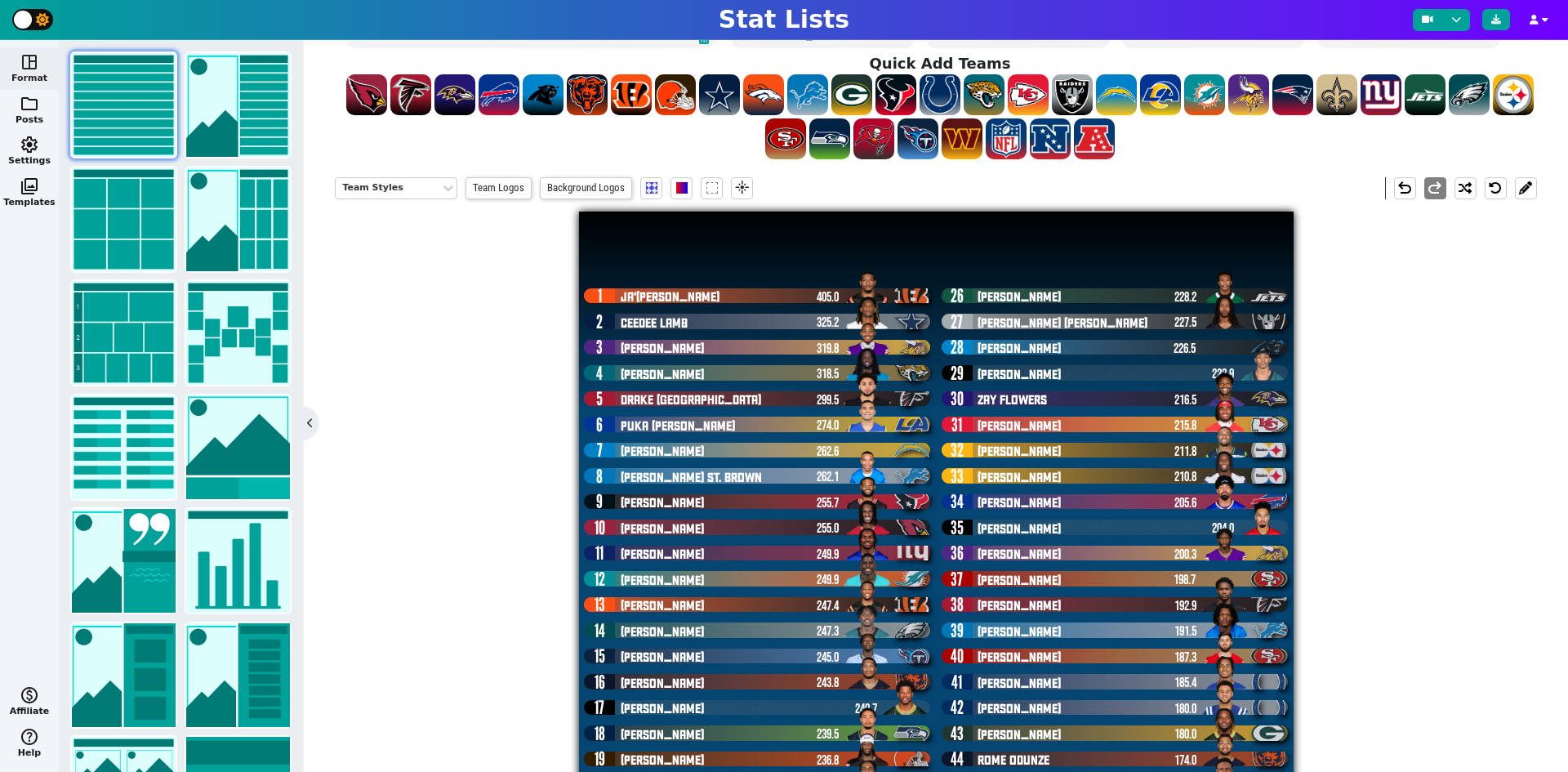
scroll to position [0, 0]
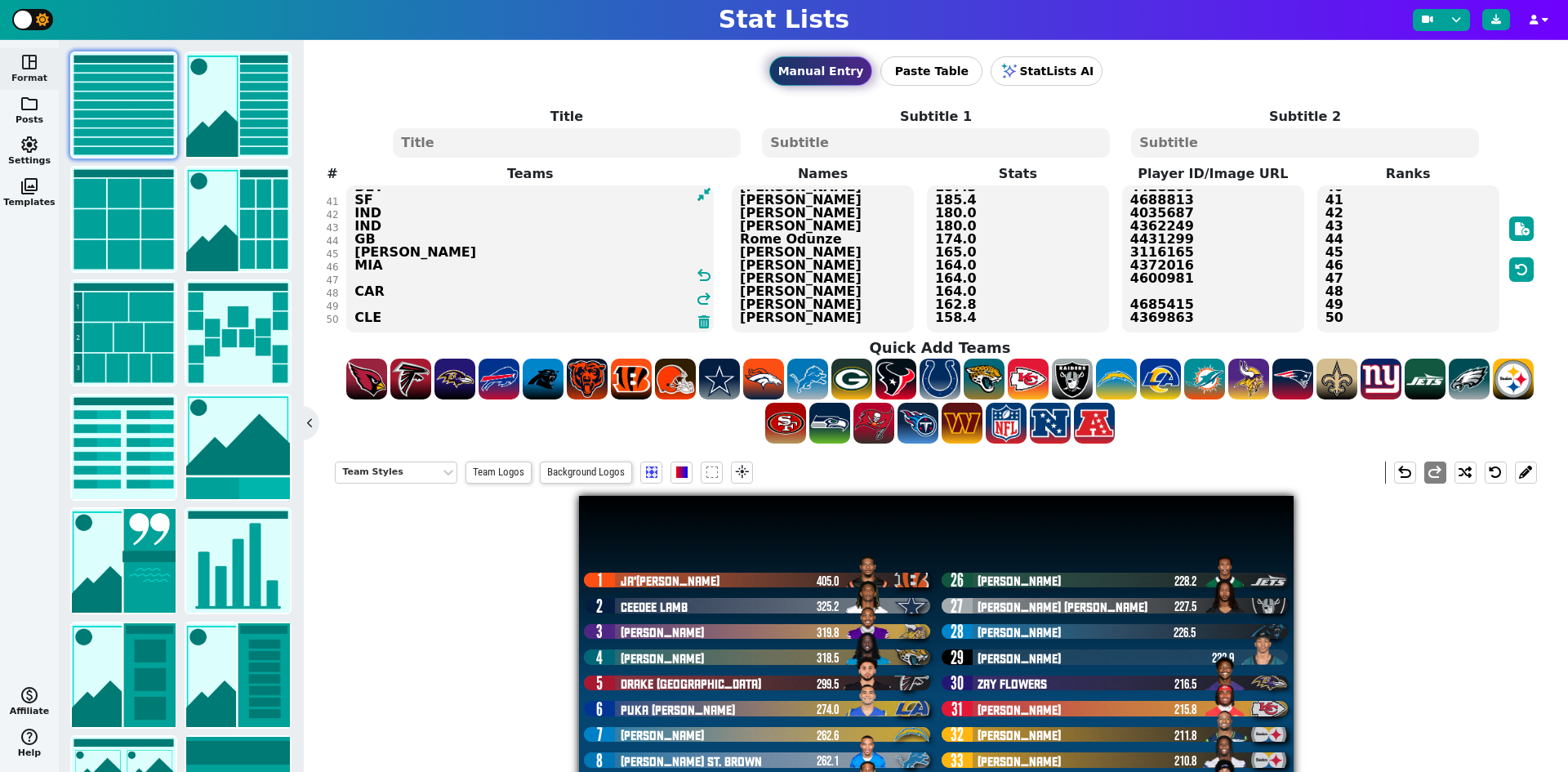
click at [1160, 292] on textarea "4362628 4241389 4262921 4432773 4426502 4426515 4374302 4258173 4432708 4595348…" at bounding box center [1213, 258] width 182 height 147
click at [372, 278] on textarea "CIN DAL MIN JAX ATL LAR LAC DET [PERSON_NAME] NYG MIA CIN PHI TEN CHI SEA CLE L…" at bounding box center [530, 258] width 367 height 147
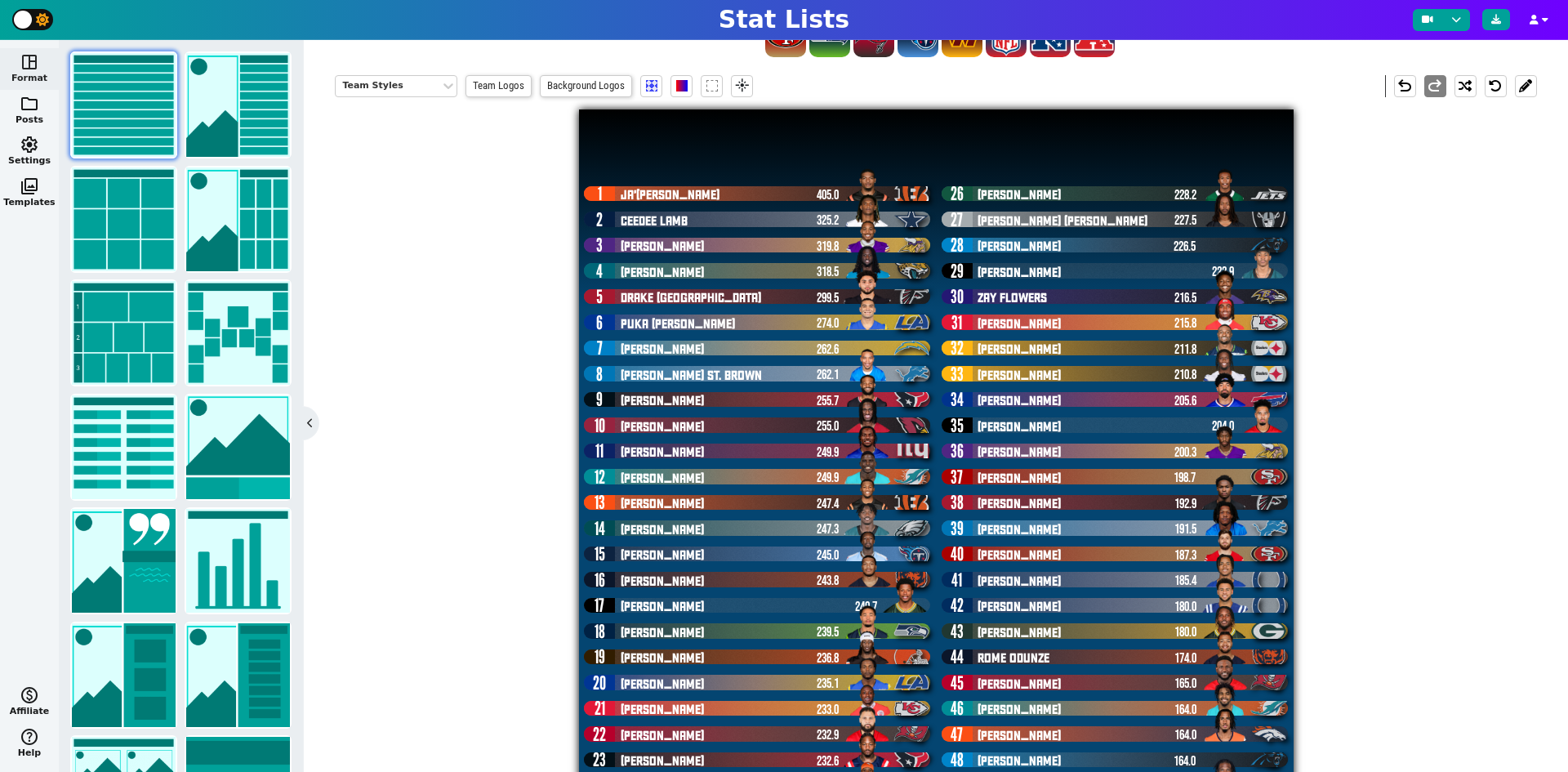
scroll to position [467, 0]
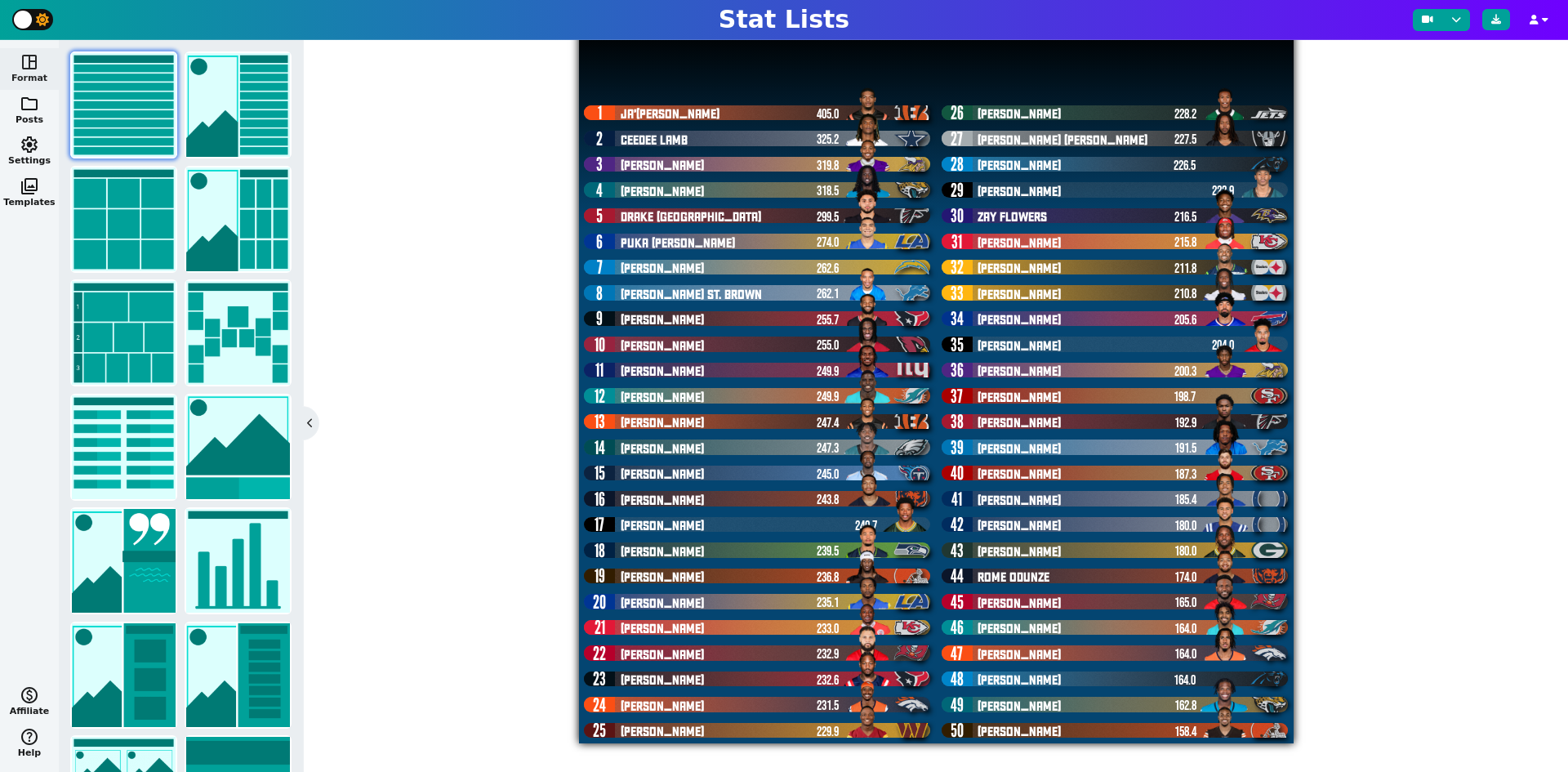
type textarea "CIN DAL MIN JAX ATL LAR LAC DET [PERSON_NAME] NYG MIA CIN PHI TEN CHI SEA CLE L…"
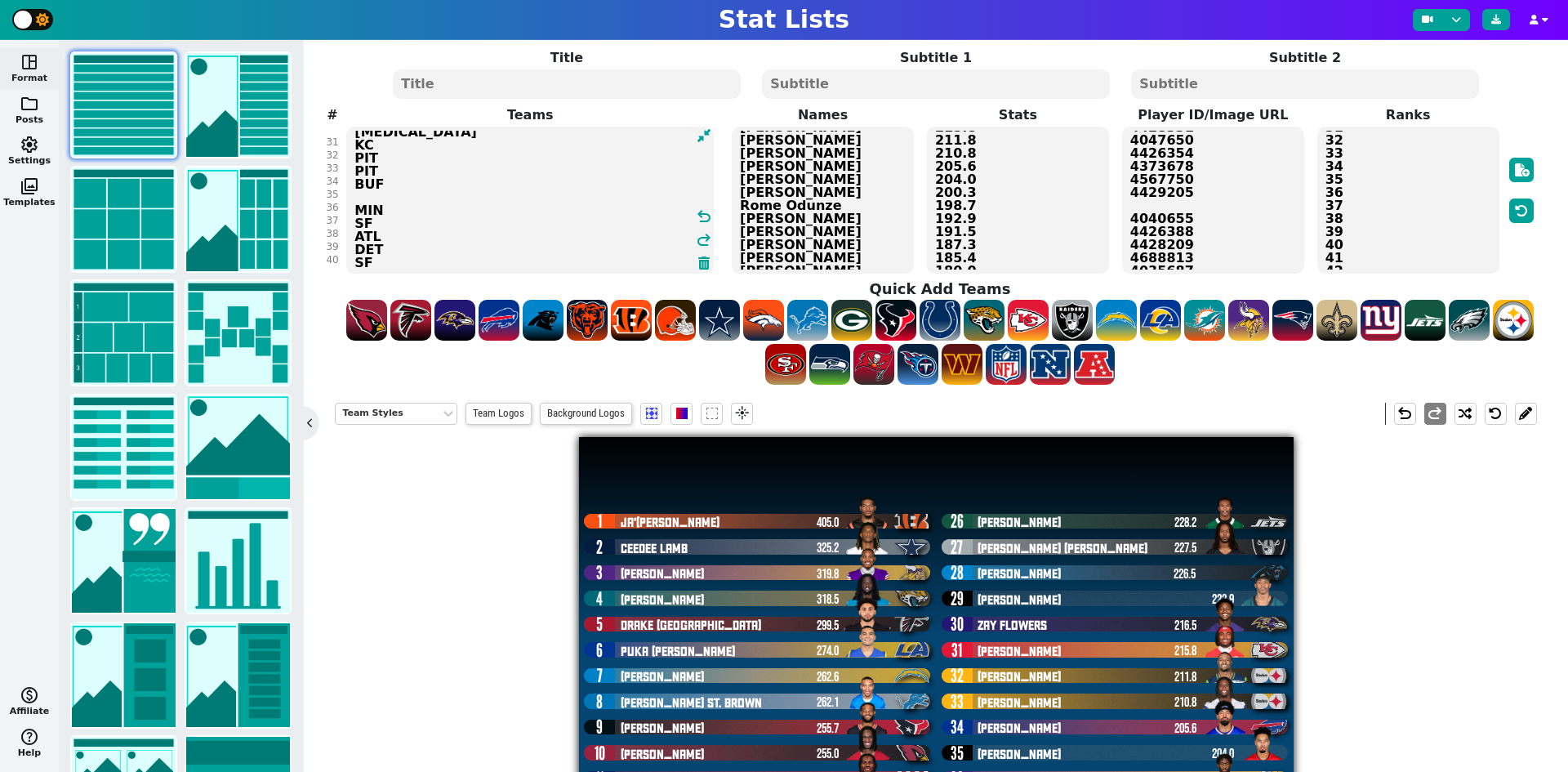
scroll to position [0, 0]
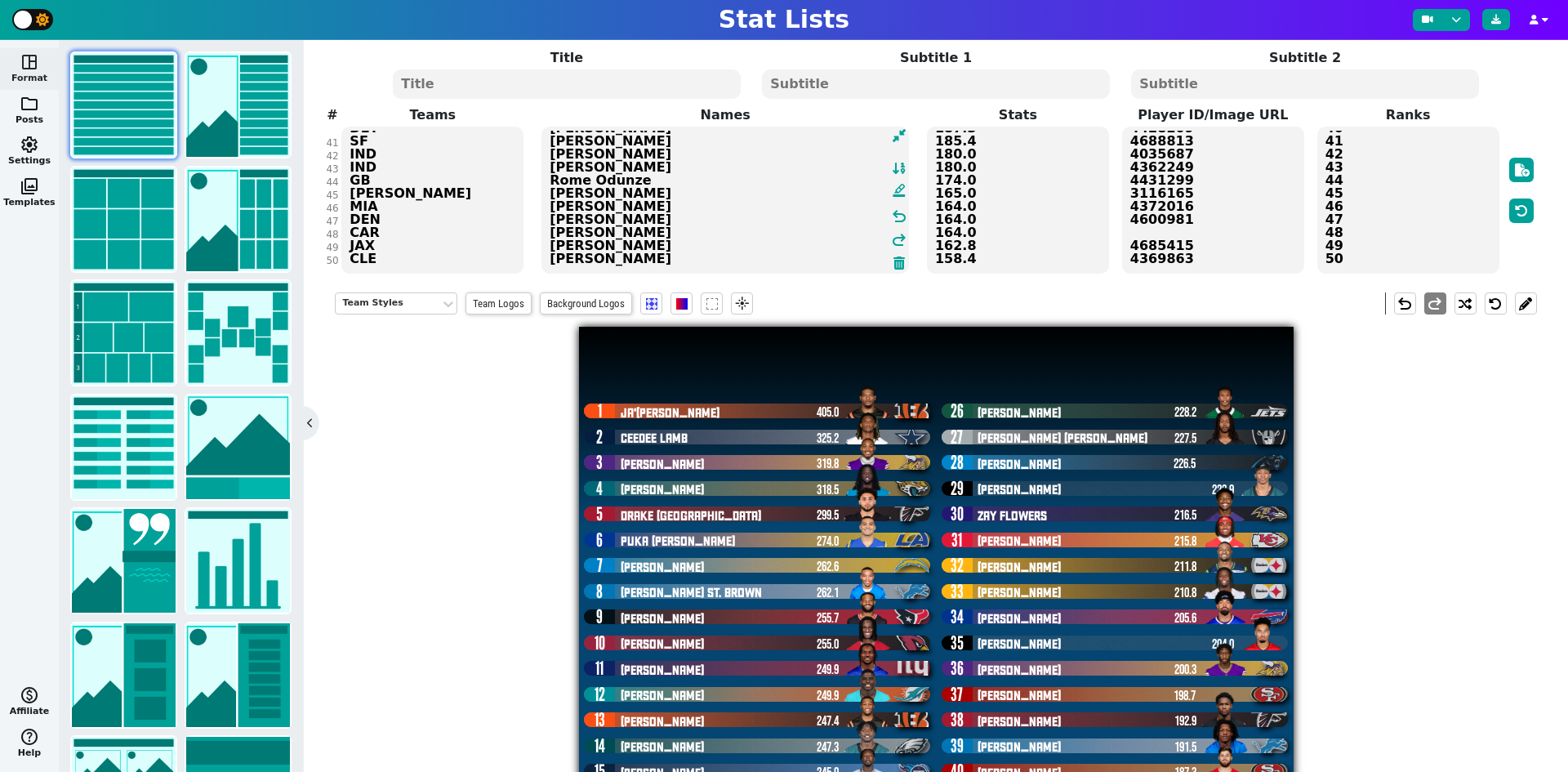
drag, startPoint x: 825, startPoint y: 230, endPoint x: 699, endPoint y: 233, distance: 126.0
click at [699, 233] on textarea "Ja'[PERSON_NAME] [PERSON_NAME] [PERSON_NAME] [PERSON_NAME] [PERSON_NAME] London…" at bounding box center [724, 200] width 367 height 147
drag, startPoint x: 637, startPoint y: 234, endPoint x: 564, endPoint y: 233, distance: 73.0
click at [556, 233] on textarea "Ja'[PERSON_NAME] [PERSON_NAME] [PERSON_NAME] [PERSON_NAME] [PERSON_NAME] London…" at bounding box center [724, 200] width 367 height 147
click at [641, 234] on textarea "Ja'[PERSON_NAME] [PERSON_NAME] [PERSON_NAME] [PERSON_NAME] [PERSON_NAME] London…" at bounding box center [724, 200] width 367 height 147
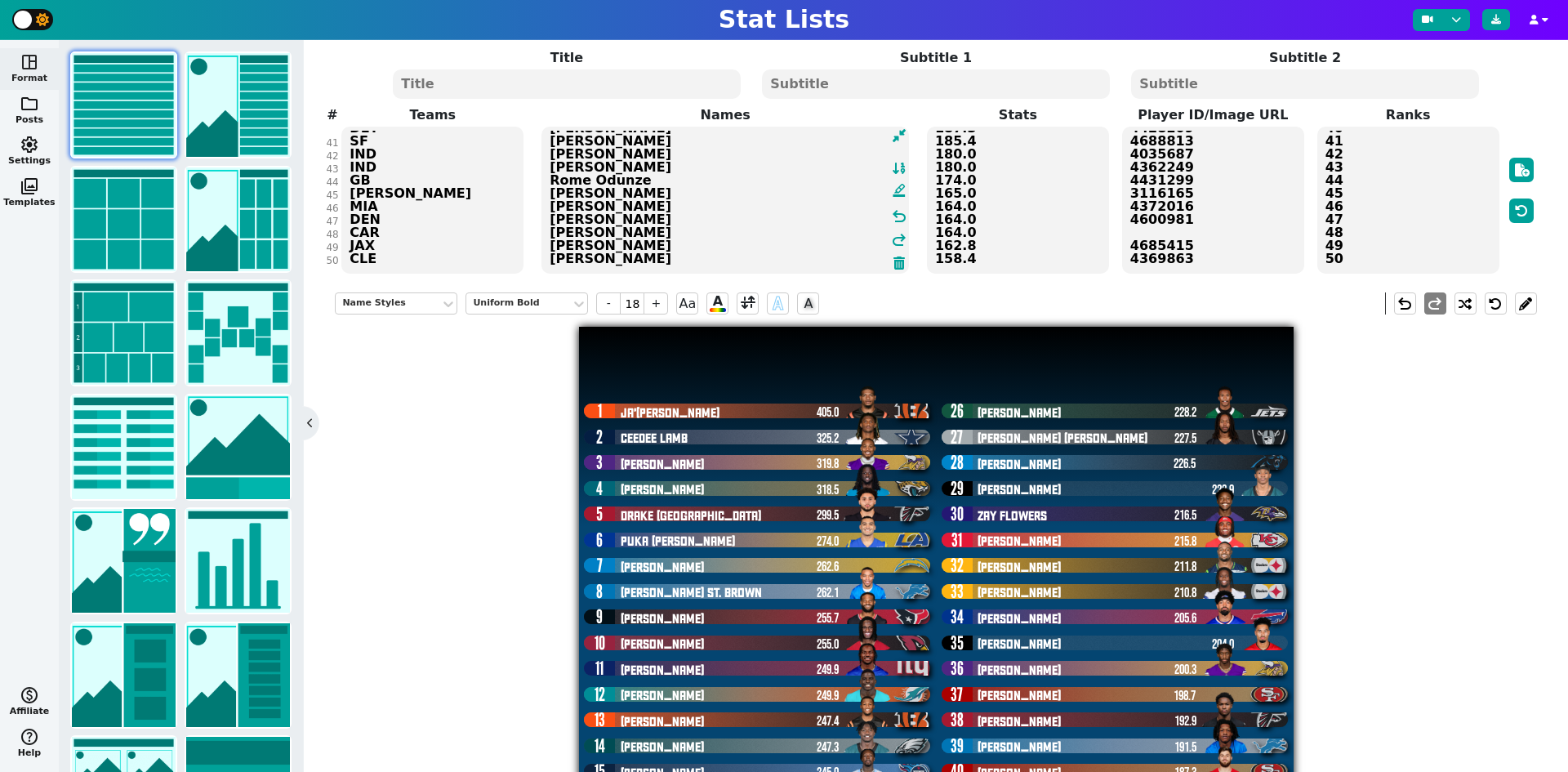
drag, startPoint x: 641, startPoint y: 233, endPoint x: 555, endPoint y: 229, distance: 86.1
click at [555, 229] on textarea "Ja'[PERSON_NAME] [PERSON_NAME] [PERSON_NAME] [PERSON_NAME] [PERSON_NAME] London…" at bounding box center [724, 200] width 367 height 147
paste textarea "egette"
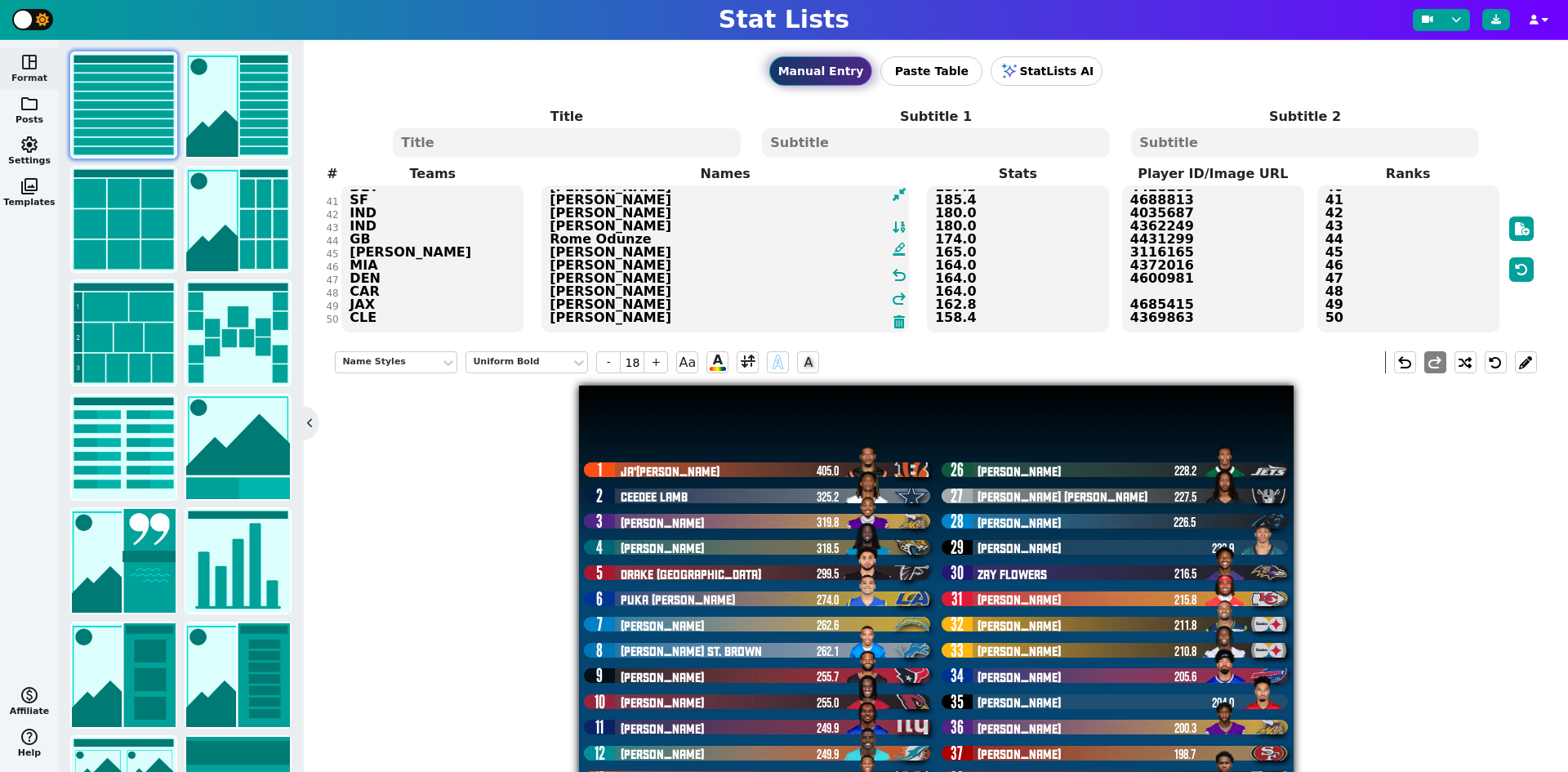
type textarea "Ja'[PERSON_NAME] [PERSON_NAME] [PERSON_NAME] [PERSON_NAME] [PERSON_NAME] London…"
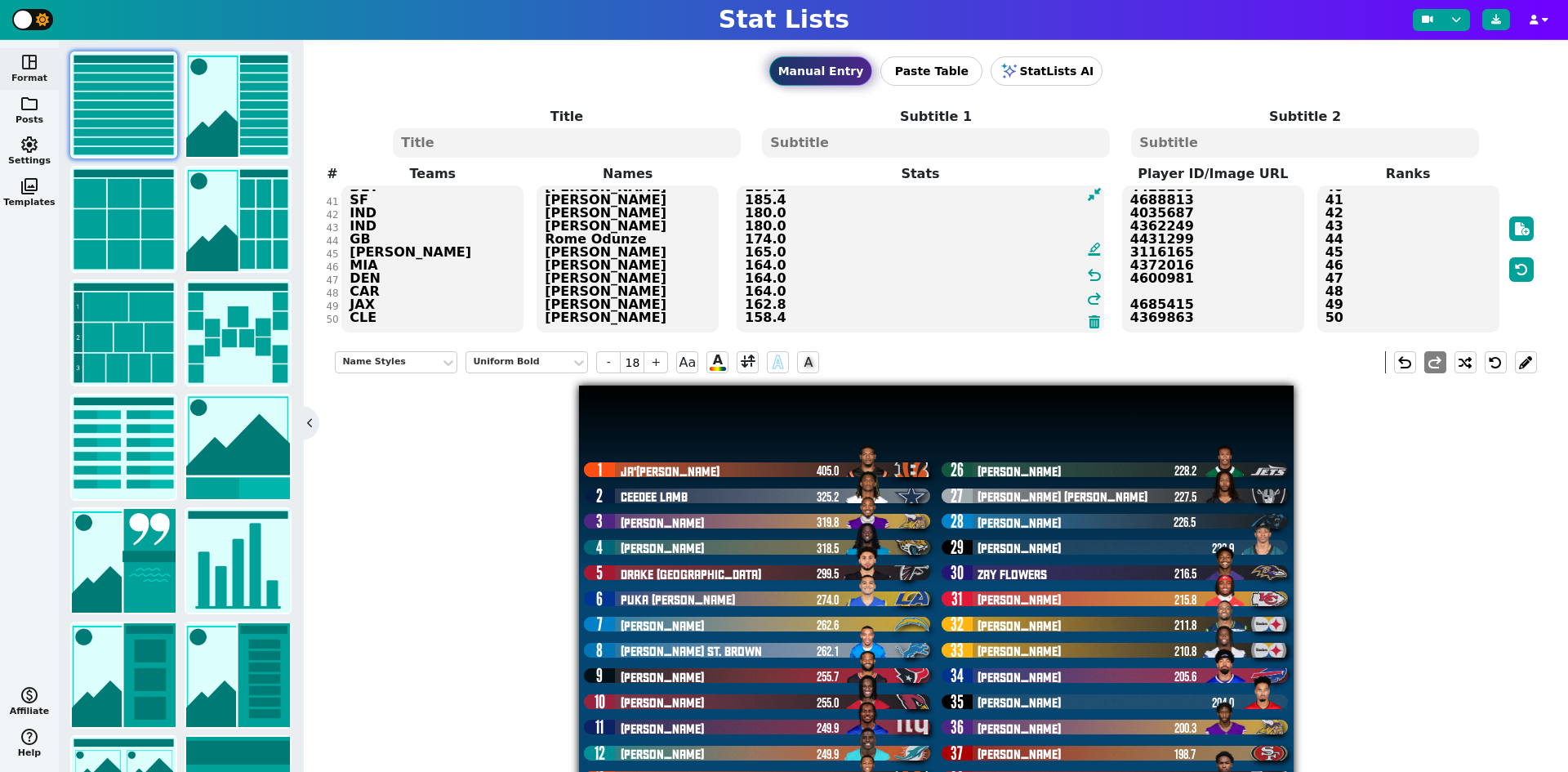
click at [1012, 238] on textarea "405.0 325.2 319.8 318.5 299.5 274.0 262.6 262.1 255.7 255.0 249.9 249.9 247.4 2…" at bounding box center [920, 258] width 367 height 147
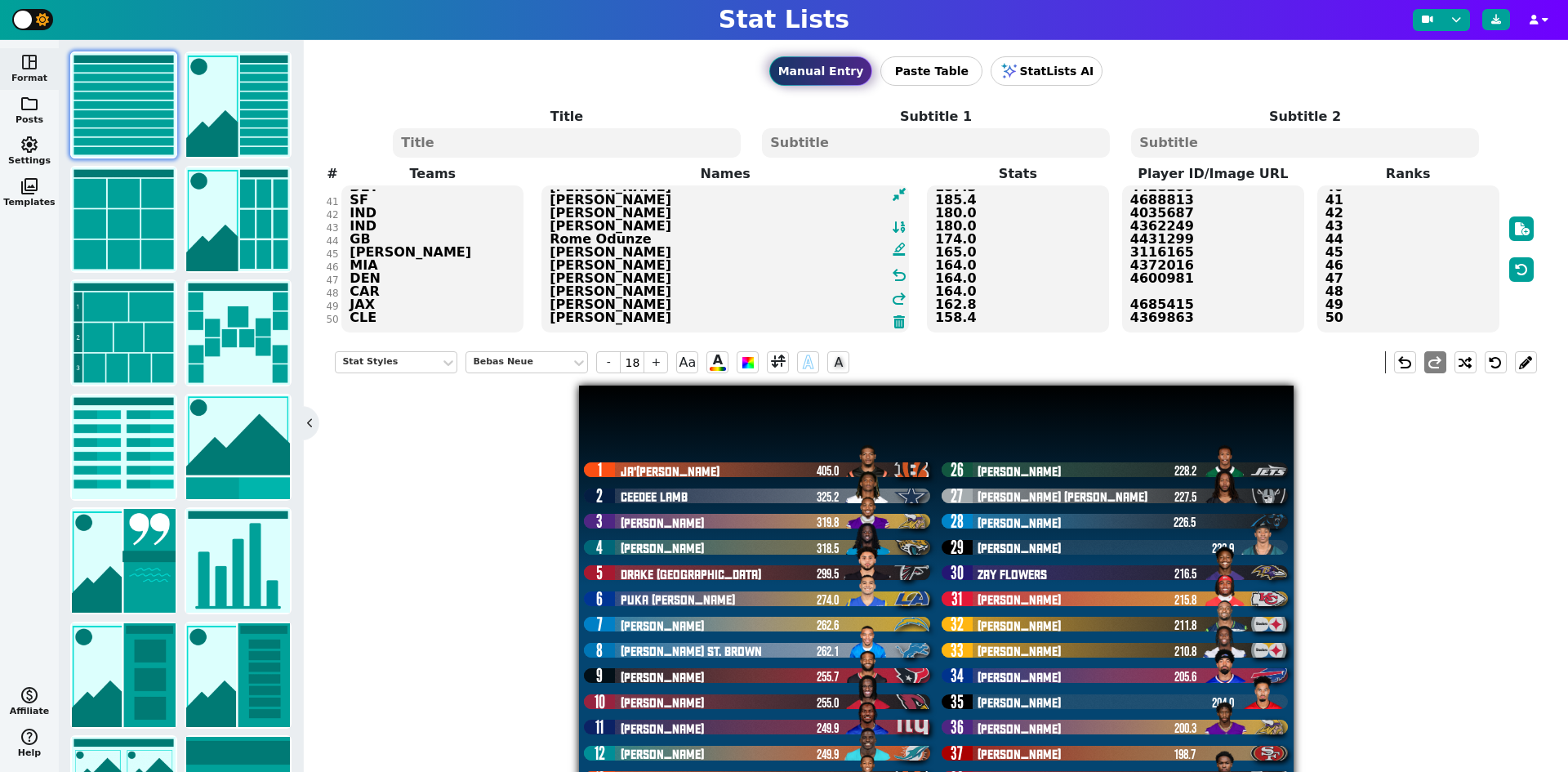
click at [636, 217] on textarea "Ja'[PERSON_NAME] [PERSON_NAME] [PERSON_NAME] [PERSON_NAME] [PERSON_NAME] London…" at bounding box center [724, 258] width 367 height 147
click at [1177, 233] on textarea "4362628 4241389 4262921 4432773 4426502 4426515 4374302 4258173 4432708 4595348…" at bounding box center [1213, 258] width 182 height 147
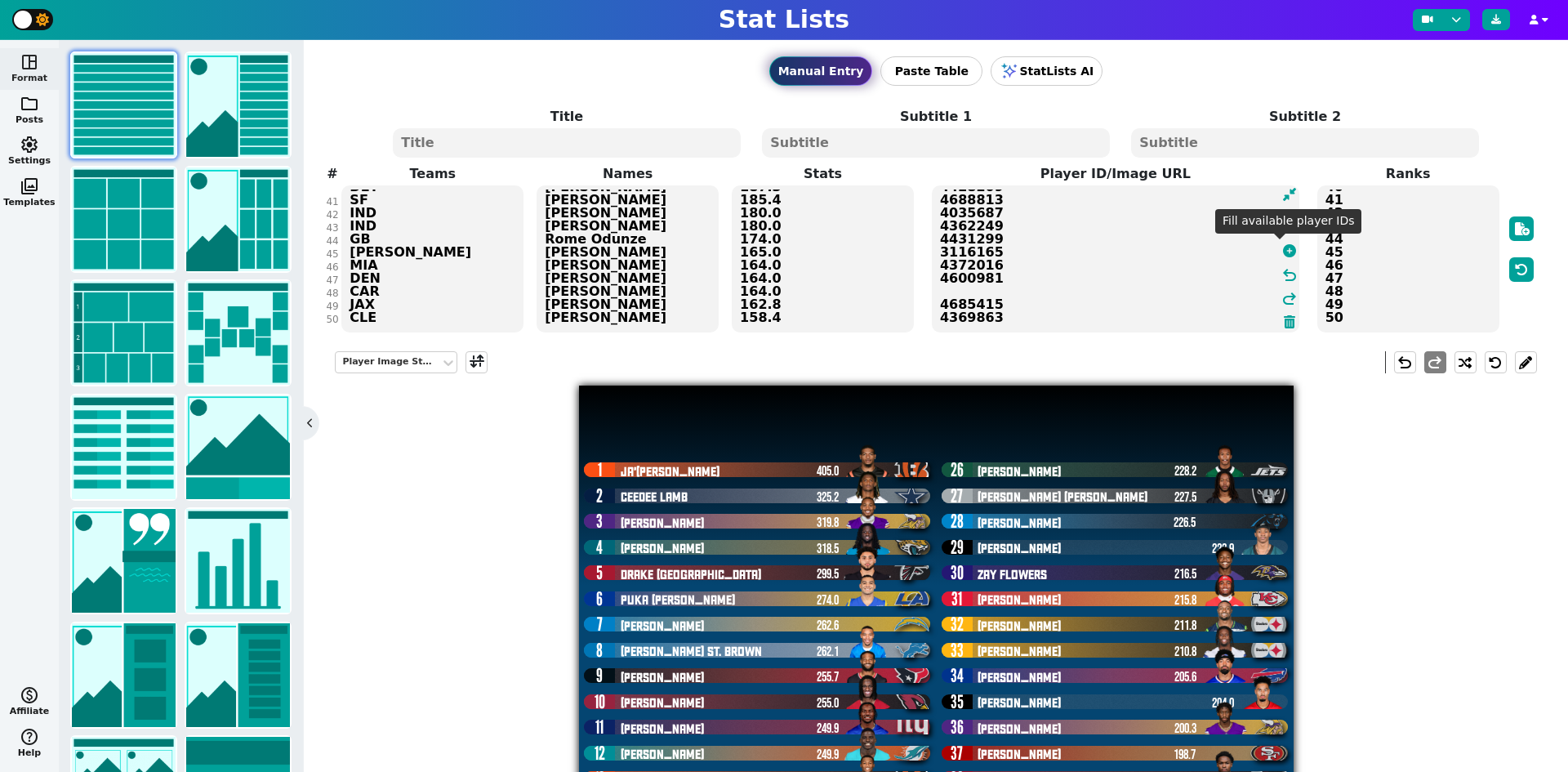
drag, startPoint x: 1281, startPoint y: 254, endPoint x: 1267, endPoint y: 287, distance: 35.8
click at [1283, 254] on icon at bounding box center [1289, 250] width 13 height 13
type textarea "4362628 4241389 4262921 4432773 4426502 4426515 4374302 4258173 4432708 4595348…"
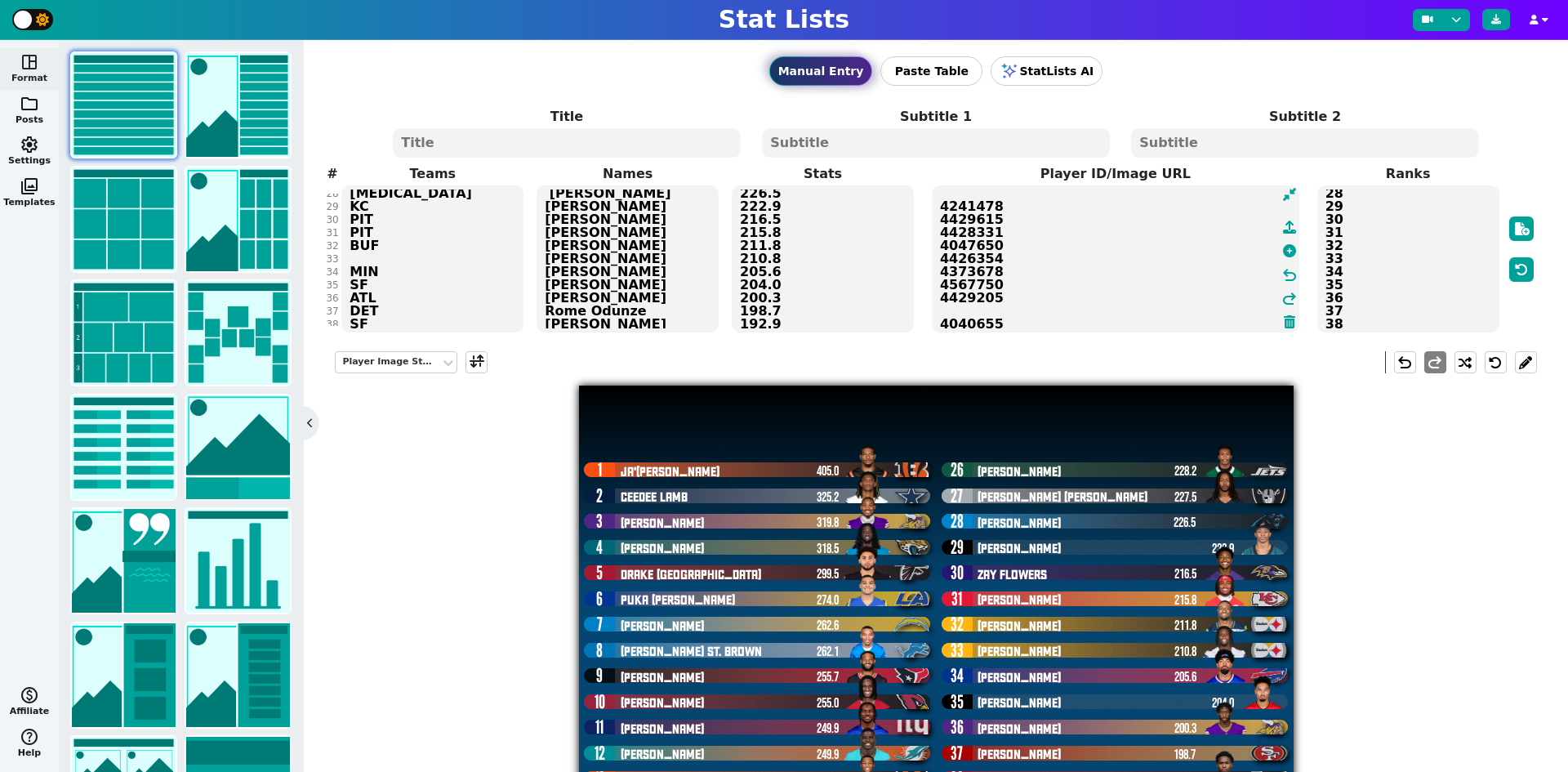
click at [570, 306] on textarea "Ja'[PERSON_NAME] [PERSON_NAME] [PERSON_NAME] [PERSON_NAME] [PERSON_NAME] London…" at bounding box center [628, 258] width 182 height 147
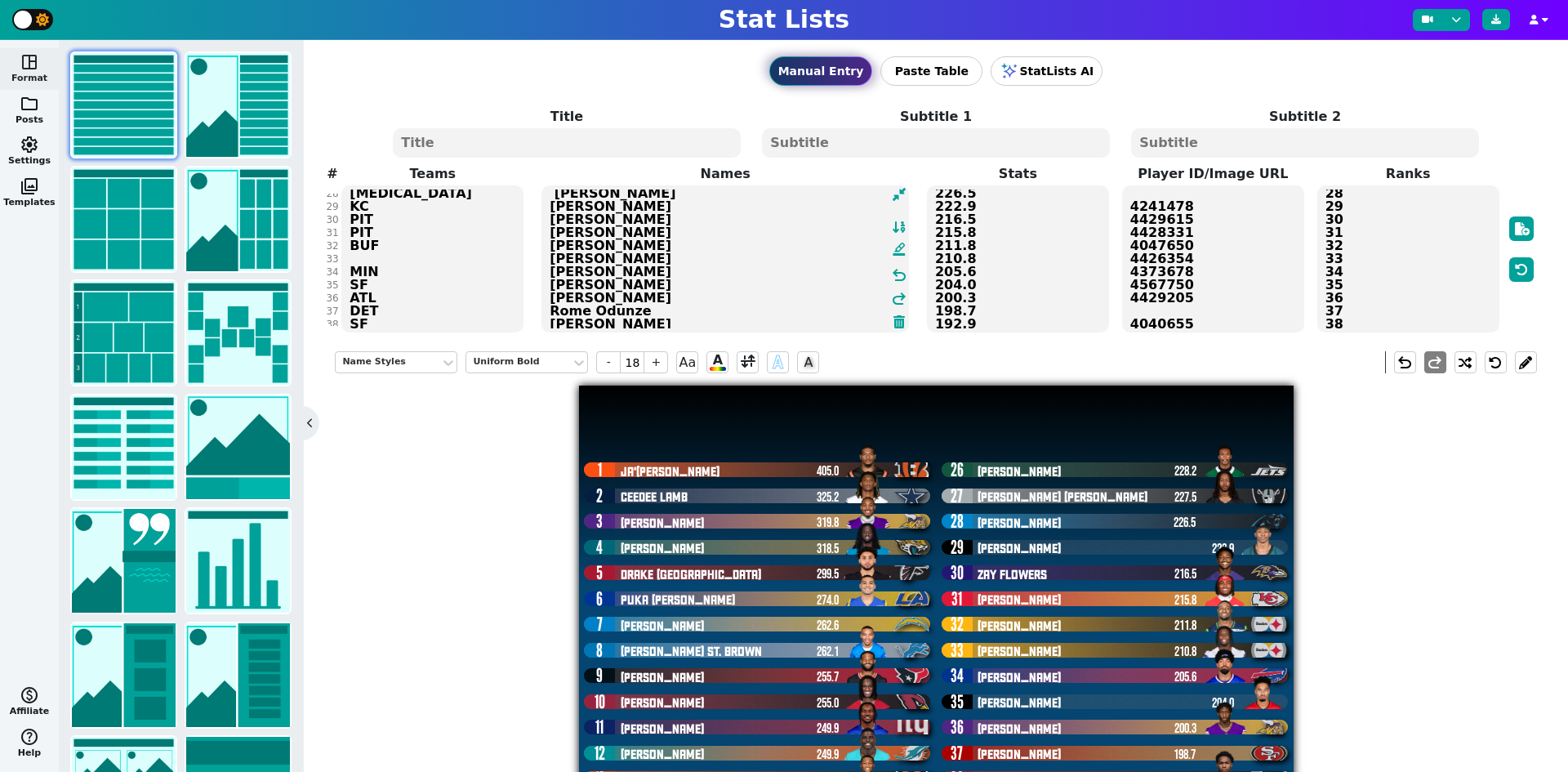
type textarea "Ja'[PERSON_NAME] [PERSON_NAME] [PERSON_NAME] [PERSON_NAME] [PERSON_NAME] London…"
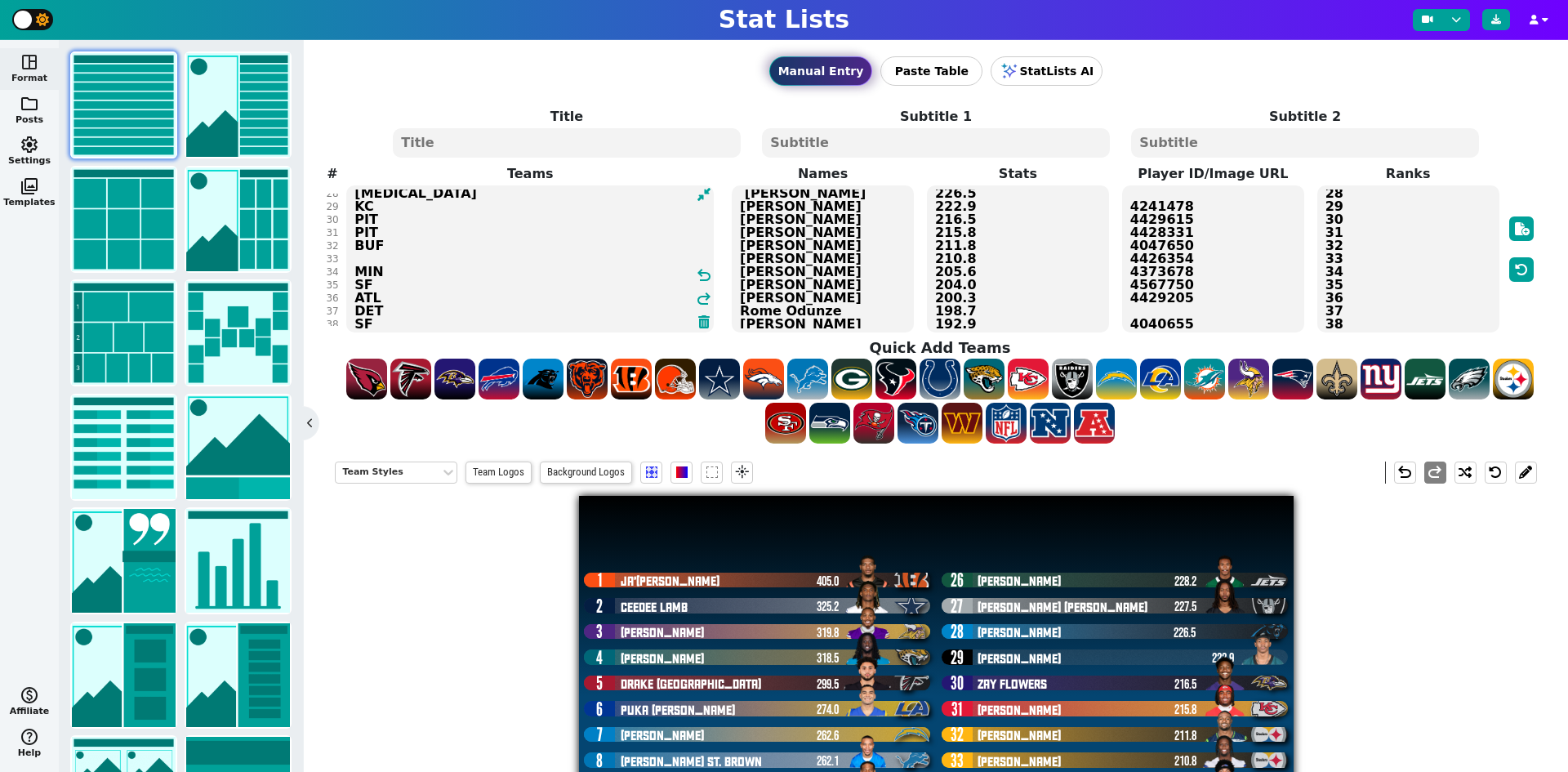
click at [370, 280] on textarea "CIN DAL MIN JAX ATL LAR LAC DET [PERSON_NAME] NYG MIA CIN PHI TEN CHI SEA CLE L…" at bounding box center [530, 258] width 367 height 147
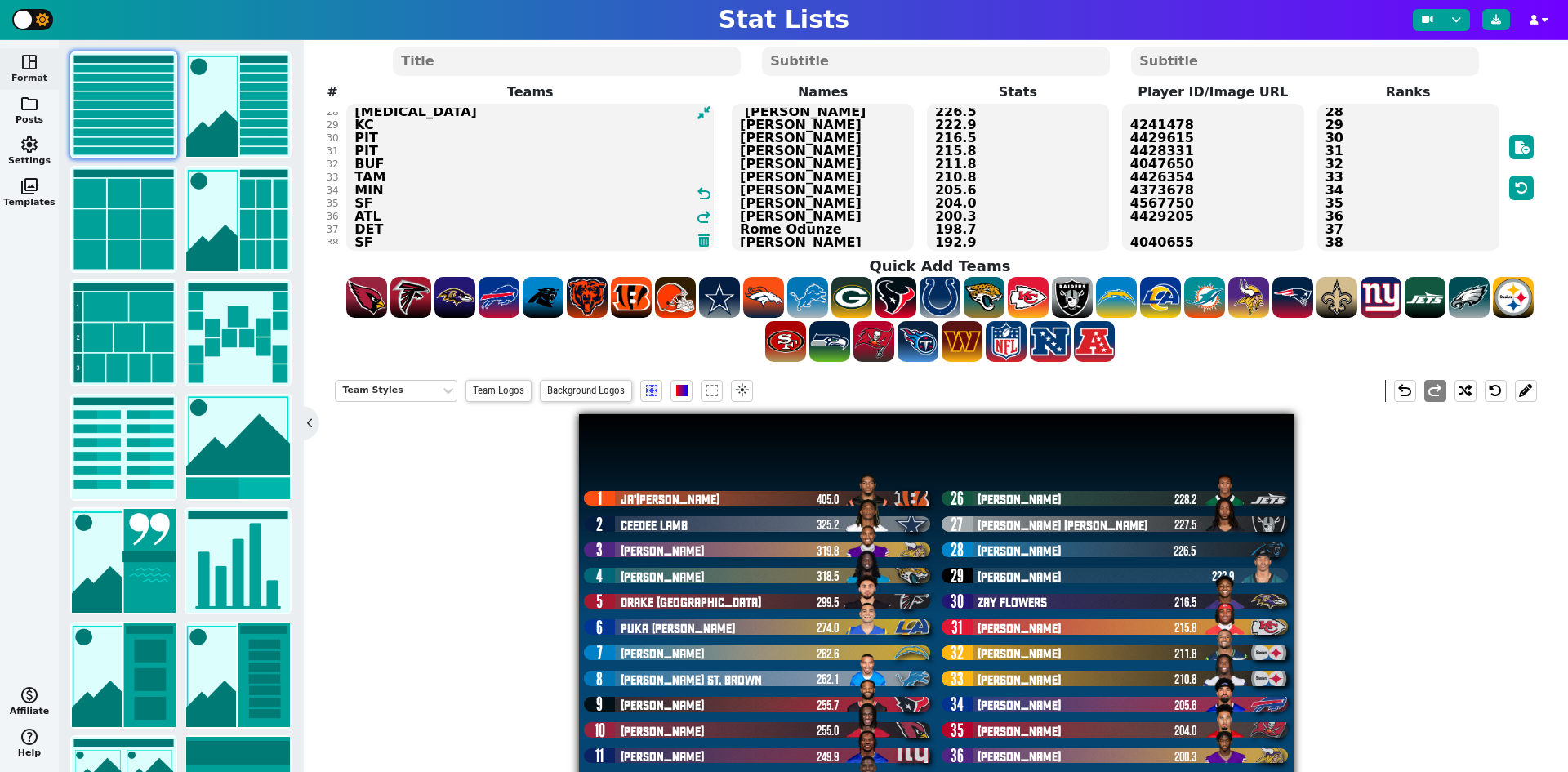
click at [389, 121] on textarea "CIN DAL MIN JAX ATL LAR LAC DET [PERSON_NAME] NYG MIA CIN PHI TEN CHI SEA CLE L…" at bounding box center [530, 177] width 367 height 147
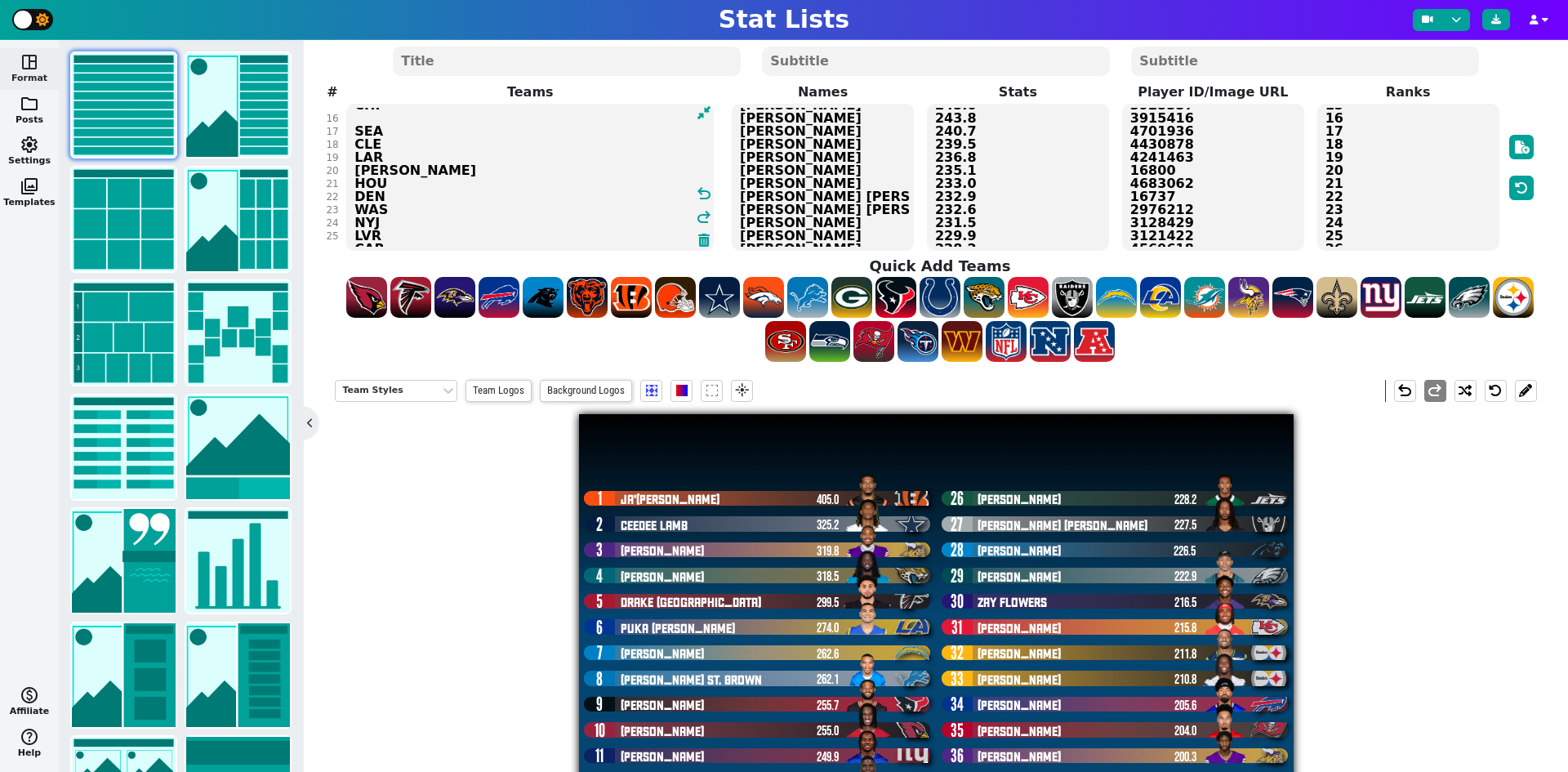
click at [393, 137] on textarea "CIN DAL MIN JAX ATL LAR LAC DET [PERSON_NAME] NYG MIA CIN PHI TEN CHI SEA CLE L…" at bounding box center [530, 177] width 367 height 147
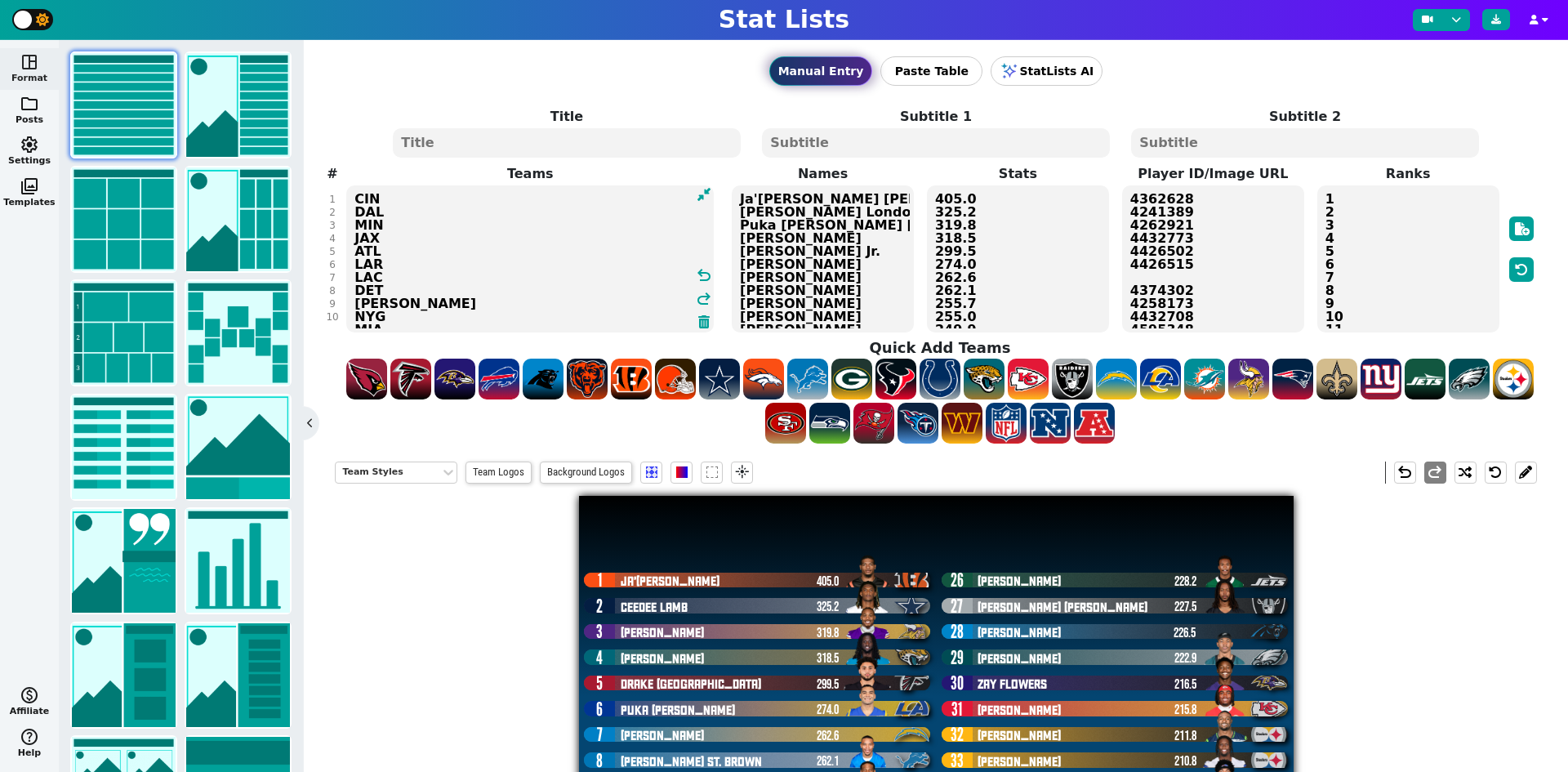
type textarea "CIN DAL MIN JAX ATL LAR LAC DET [PERSON_NAME] NYG MIA CIN PHI TEN CHI GB SEA CL…"
click at [764, 276] on textarea "Ja'[PERSON_NAME] [PERSON_NAME] [PERSON_NAME] [PERSON_NAME] [PERSON_NAME] London…" at bounding box center [822, 258] width 182 height 147
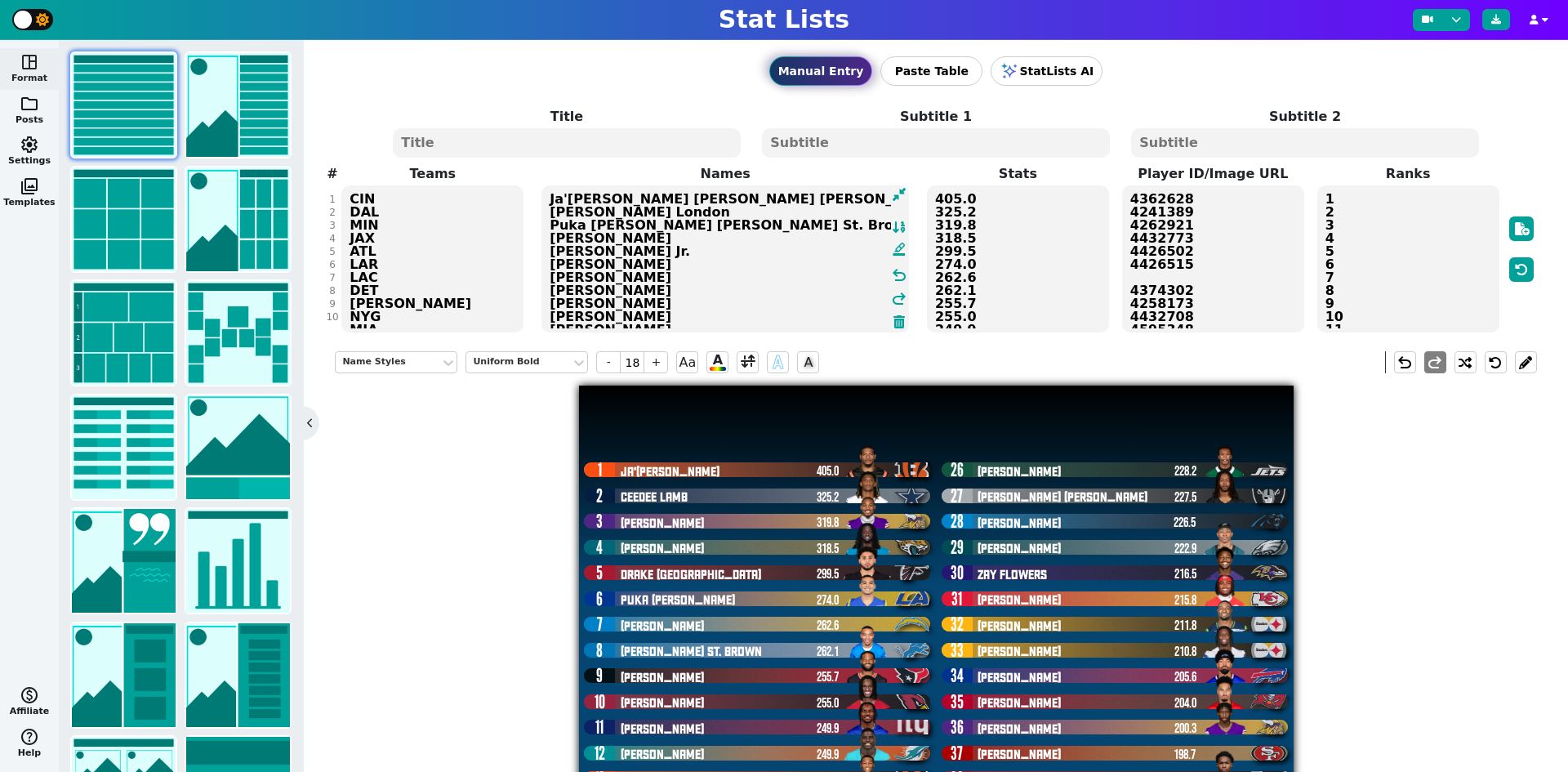
type textarea "Ja'[PERSON_NAME] [PERSON_NAME] [PERSON_NAME] [PERSON_NAME] [PERSON_NAME] London…"
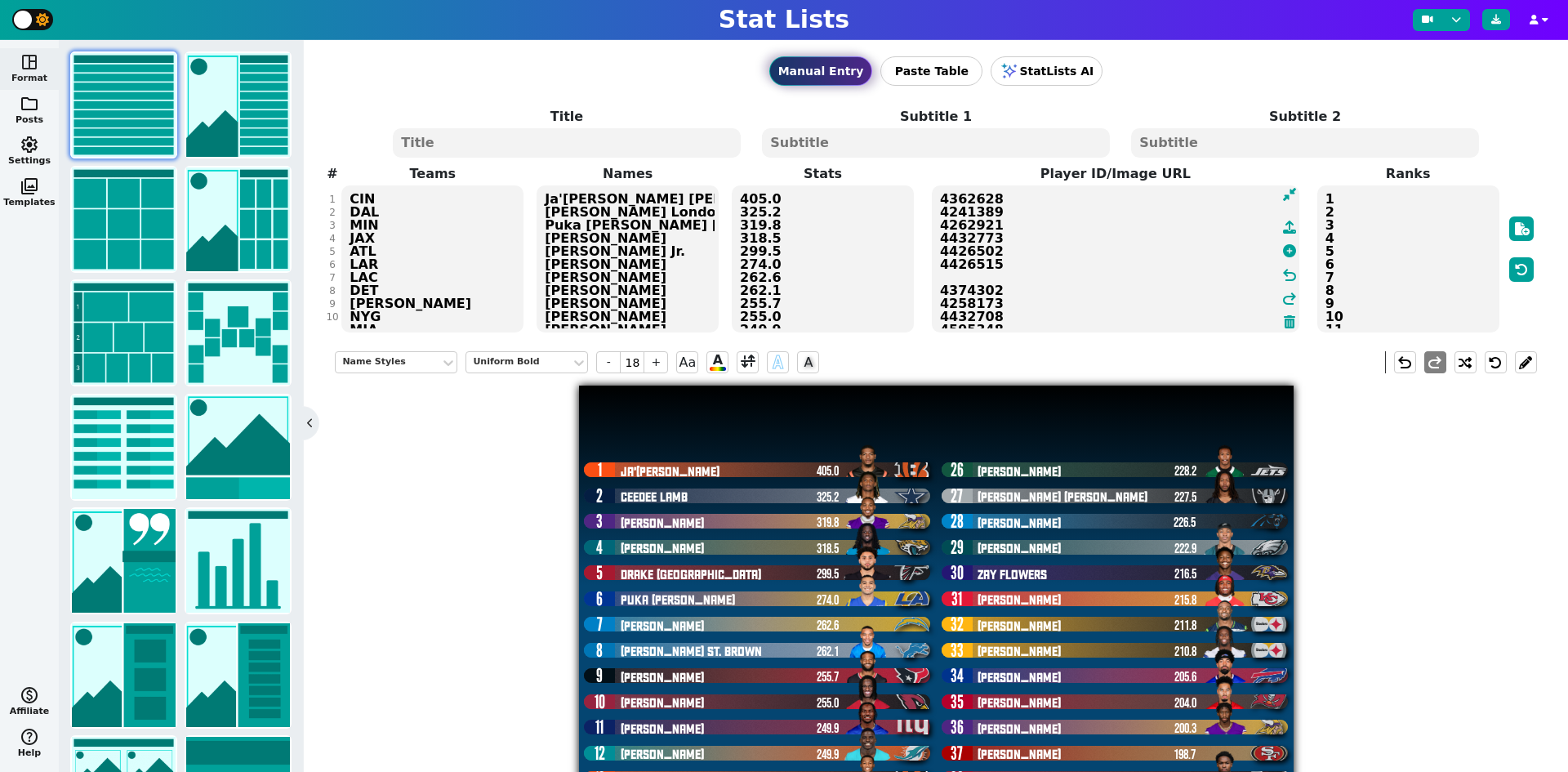
click at [1179, 243] on textarea "4362628 4241389 4262921 4432773 4426502 4426515 4374302 4258173 4432708 4595348…" at bounding box center [1115, 258] width 367 height 147
click at [1283, 250] on icon at bounding box center [1289, 250] width 13 height 13
type textarea "4362628 4241389 4262921 4432773 4426502 4426515 4612826 4374302 4258173 4432708…"
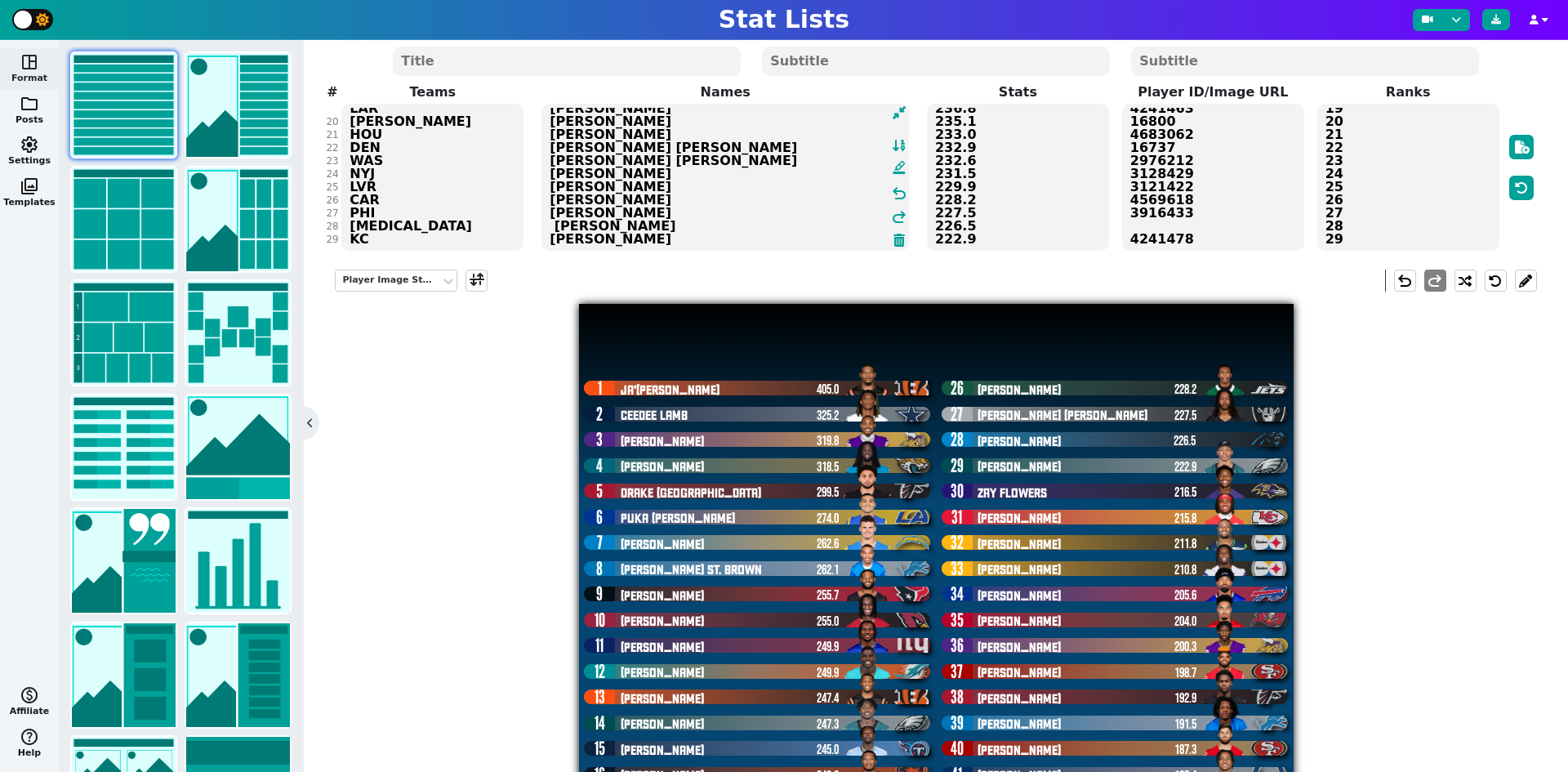
drag, startPoint x: 614, startPoint y: 224, endPoint x: 549, endPoint y: 226, distance: 65.0
click at [549, 226] on textarea "Ja'[PERSON_NAME] [PERSON_NAME] [PERSON_NAME] [PERSON_NAME] [PERSON_NAME] London…" at bounding box center [724, 177] width 367 height 147
paste textarea "airoa"
type textarea "Ja'[PERSON_NAME] [PERSON_NAME] [PERSON_NAME] [PERSON_NAME] [PERSON_NAME] London…"
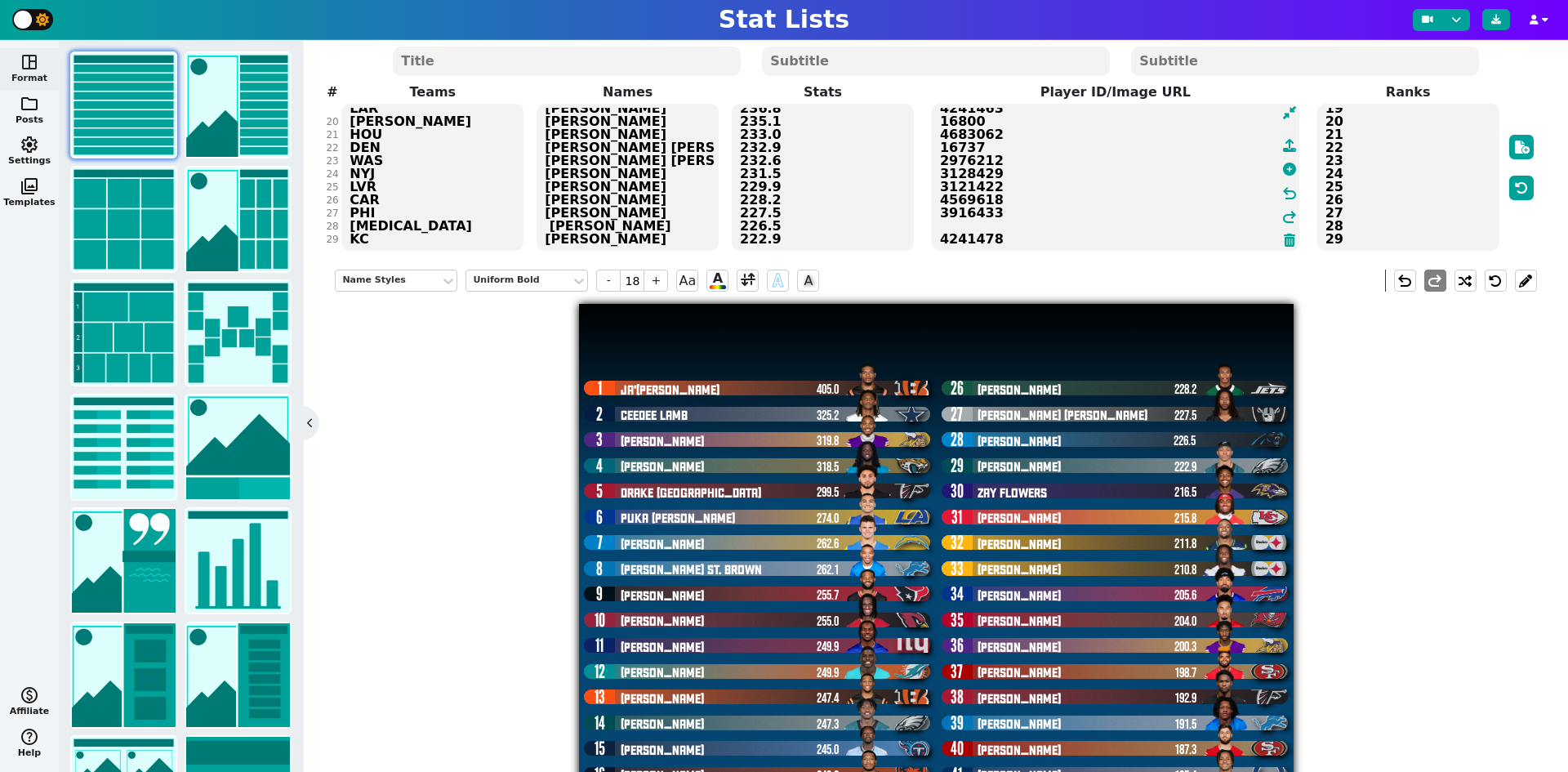
click at [1197, 170] on textarea "4362628 4241389 4262921 4432773 4426502 4426515 4612826 4374302 4258173 4432708…" at bounding box center [1115, 177] width 367 height 147
click at [1283, 169] on icon at bounding box center [1289, 169] width 13 height 13
type textarea "4362628 4241389 4262921 4432773 4426502 4426515 4612826 4374302 4258173 4432708…"
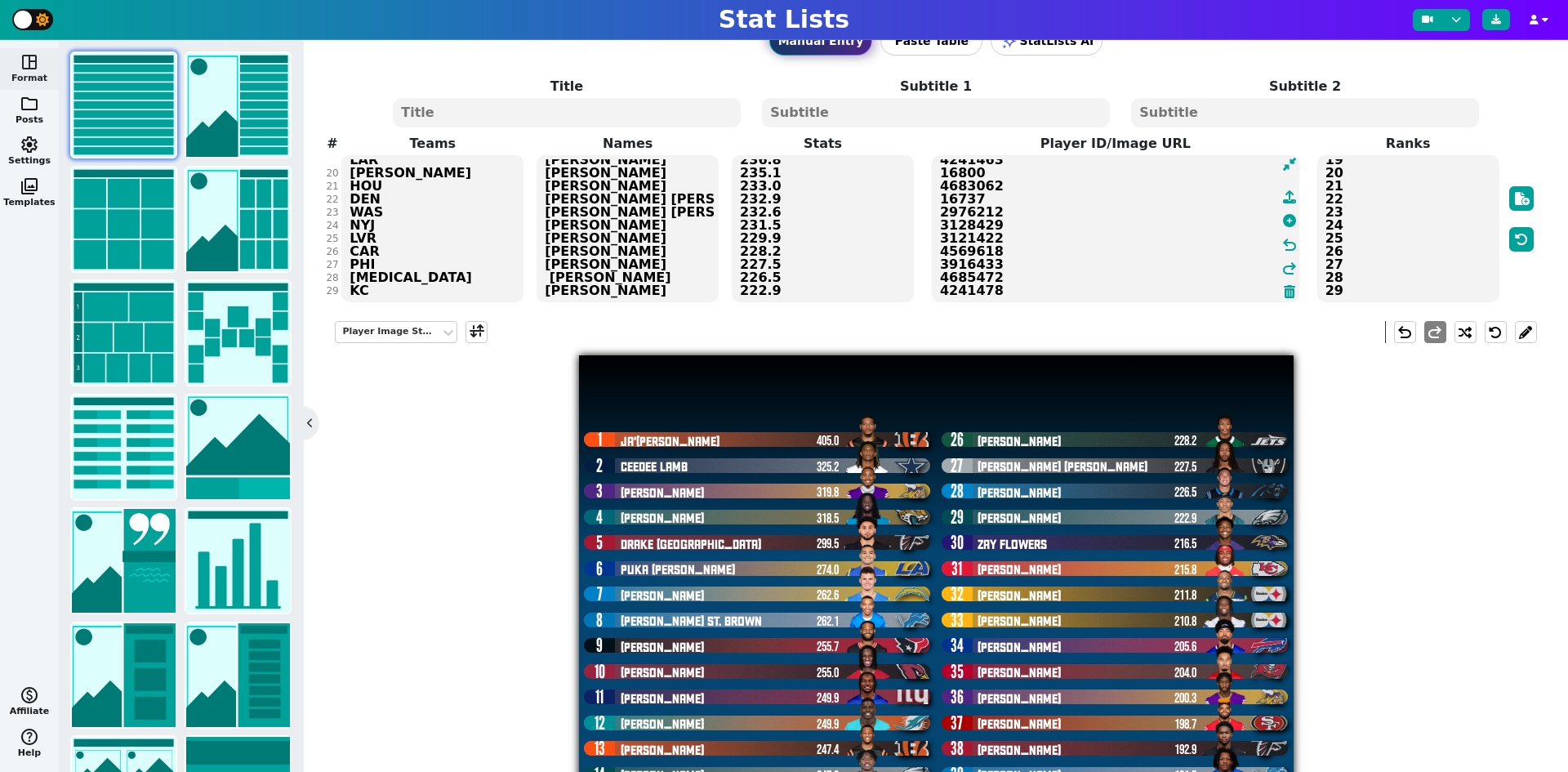
drag, startPoint x: 652, startPoint y: 118, endPoint x: 654, endPoint y: 107, distance: 11.2
click at [651, 111] on textarea at bounding box center [566, 112] width 347 height 29
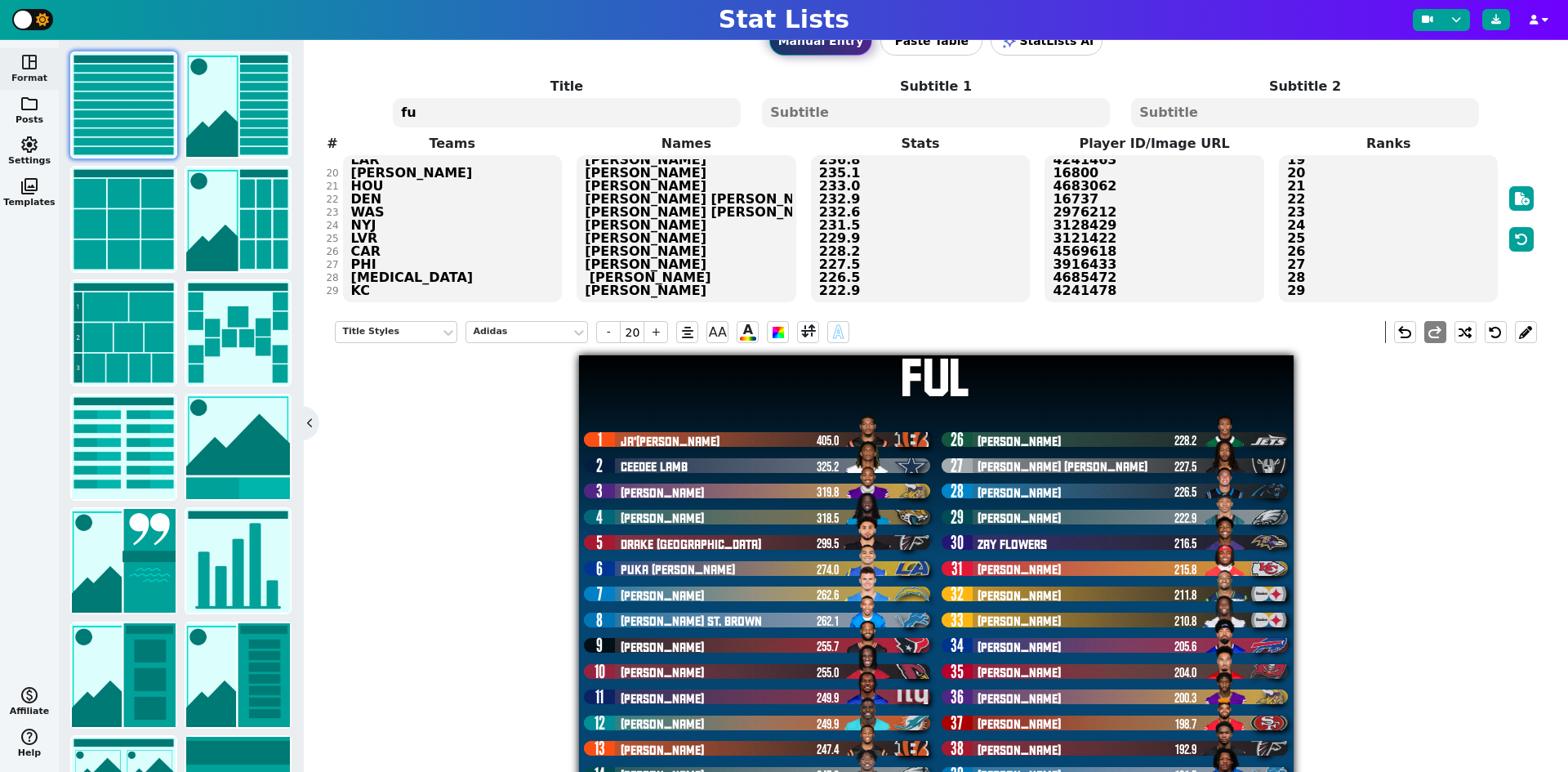
type textarea "f"
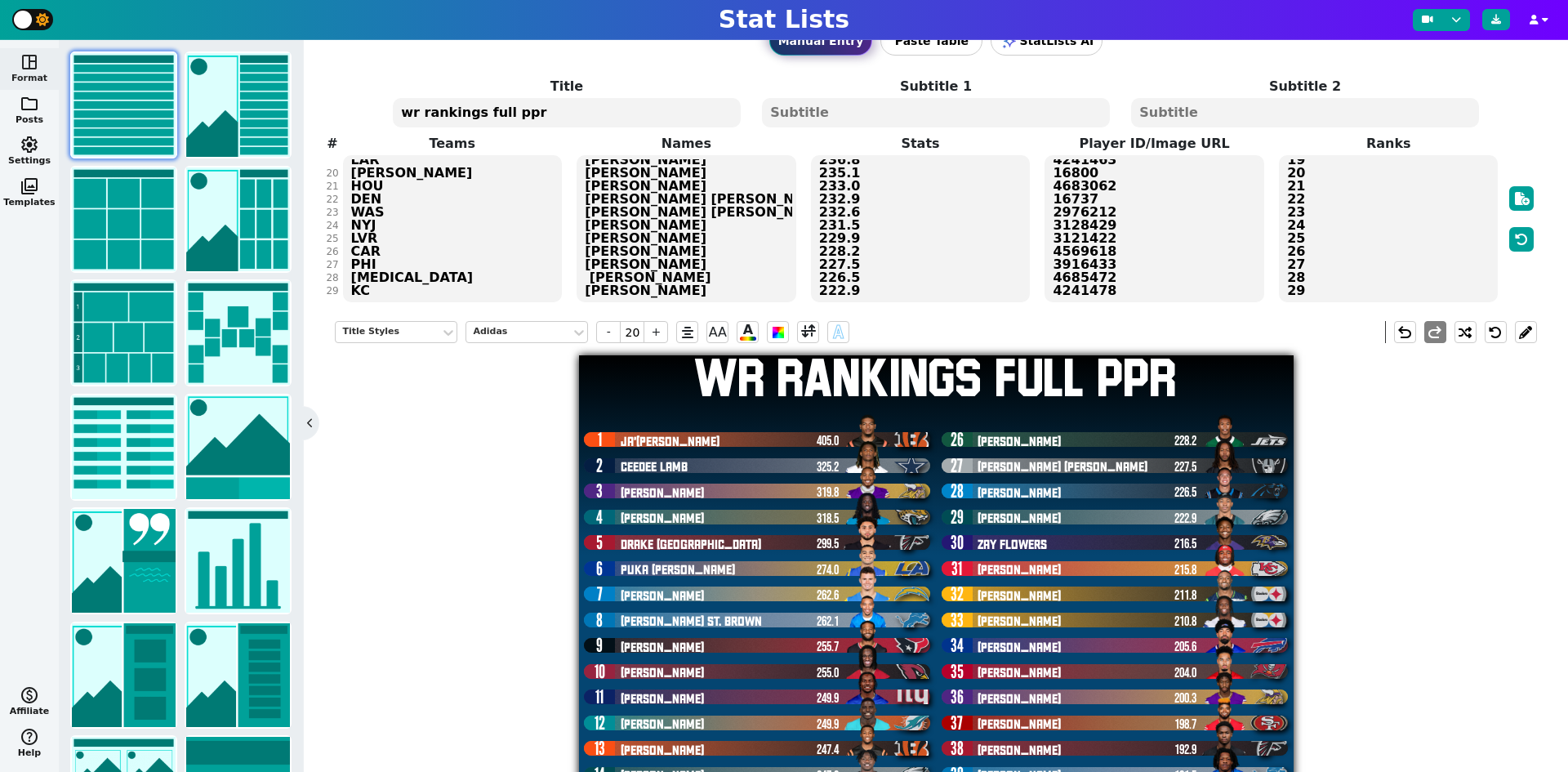
type textarea "wr rankings full ppr"
click at [843, 128] on span at bounding box center [935, 112] width 350 height 33
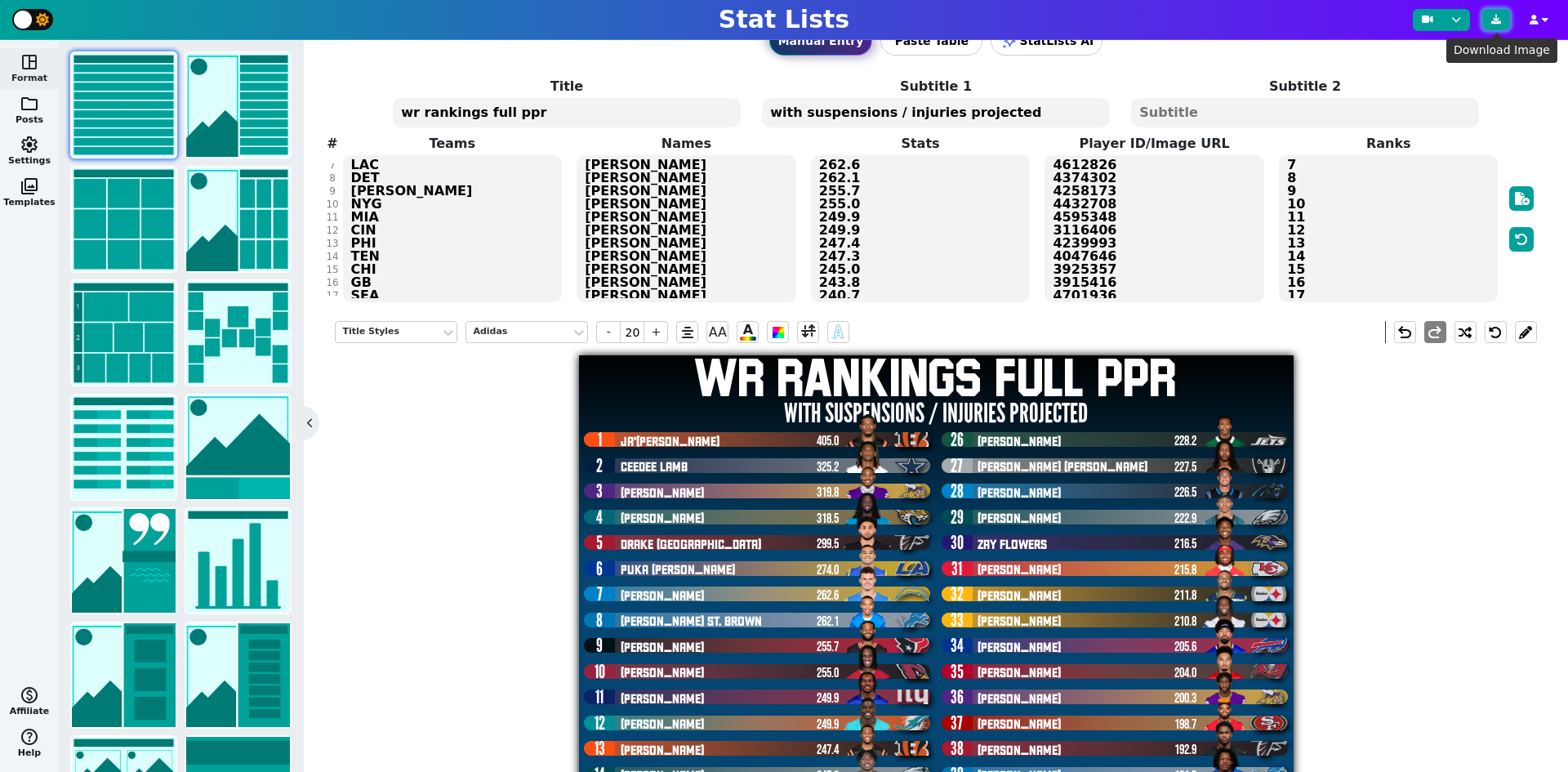
type textarea "with suspensions / injuries projected"
click at [1486, 14] on button at bounding box center [1496, 19] width 28 height 22
